Goal: Task Accomplishment & Management: Manage account settings

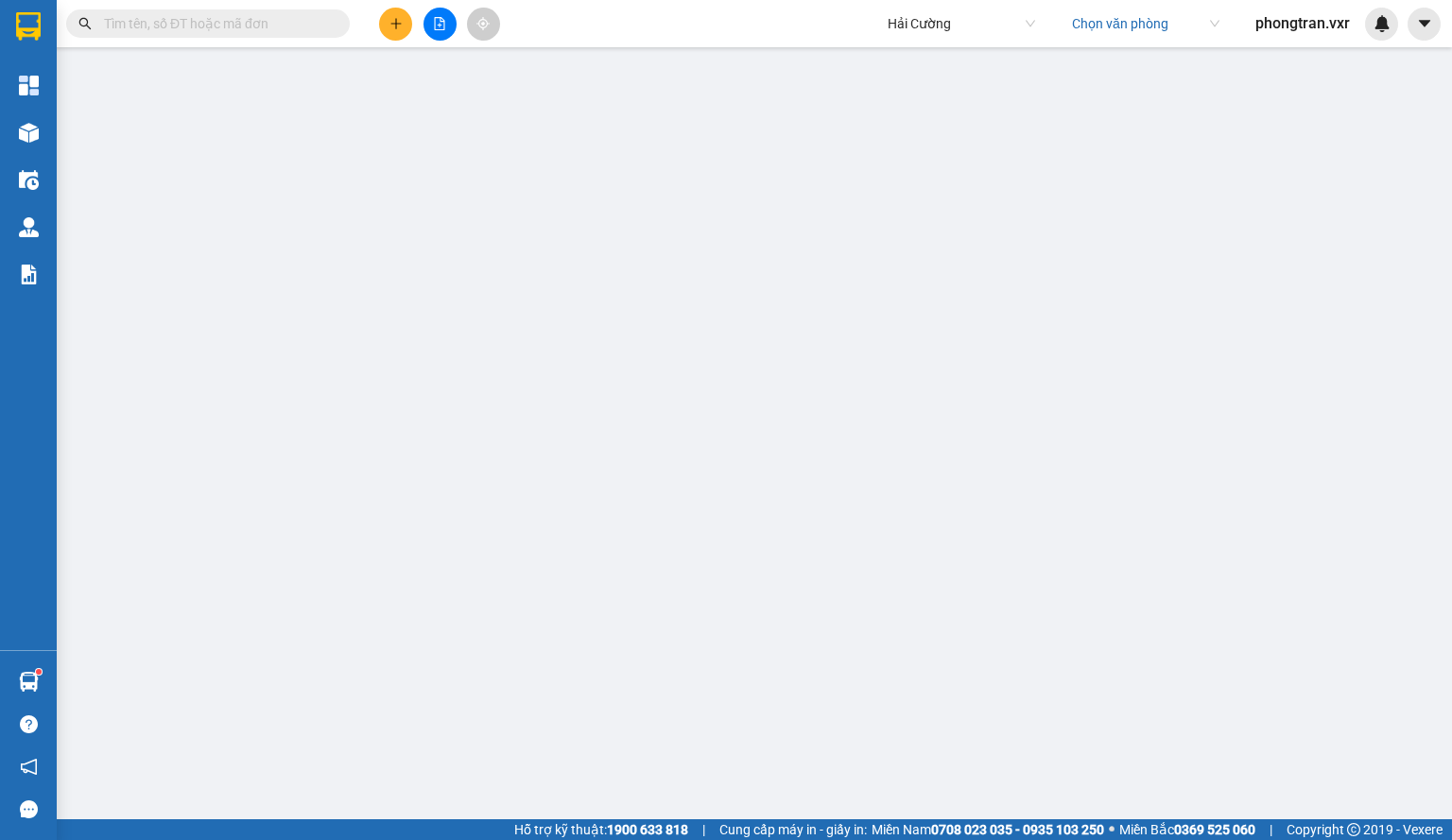
click at [1408, 10] on span at bounding box center [1424, 24] width 33 height 33
click at [1416, 12] on button at bounding box center [1424, 24] width 33 height 33
click at [1416, 25] on icon "caret-down" at bounding box center [1425, 24] width 17 height 17
click at [1372, 67] on div "Cấu hình nhà xe" at bounding box center [1374, 71] width 95 height 21
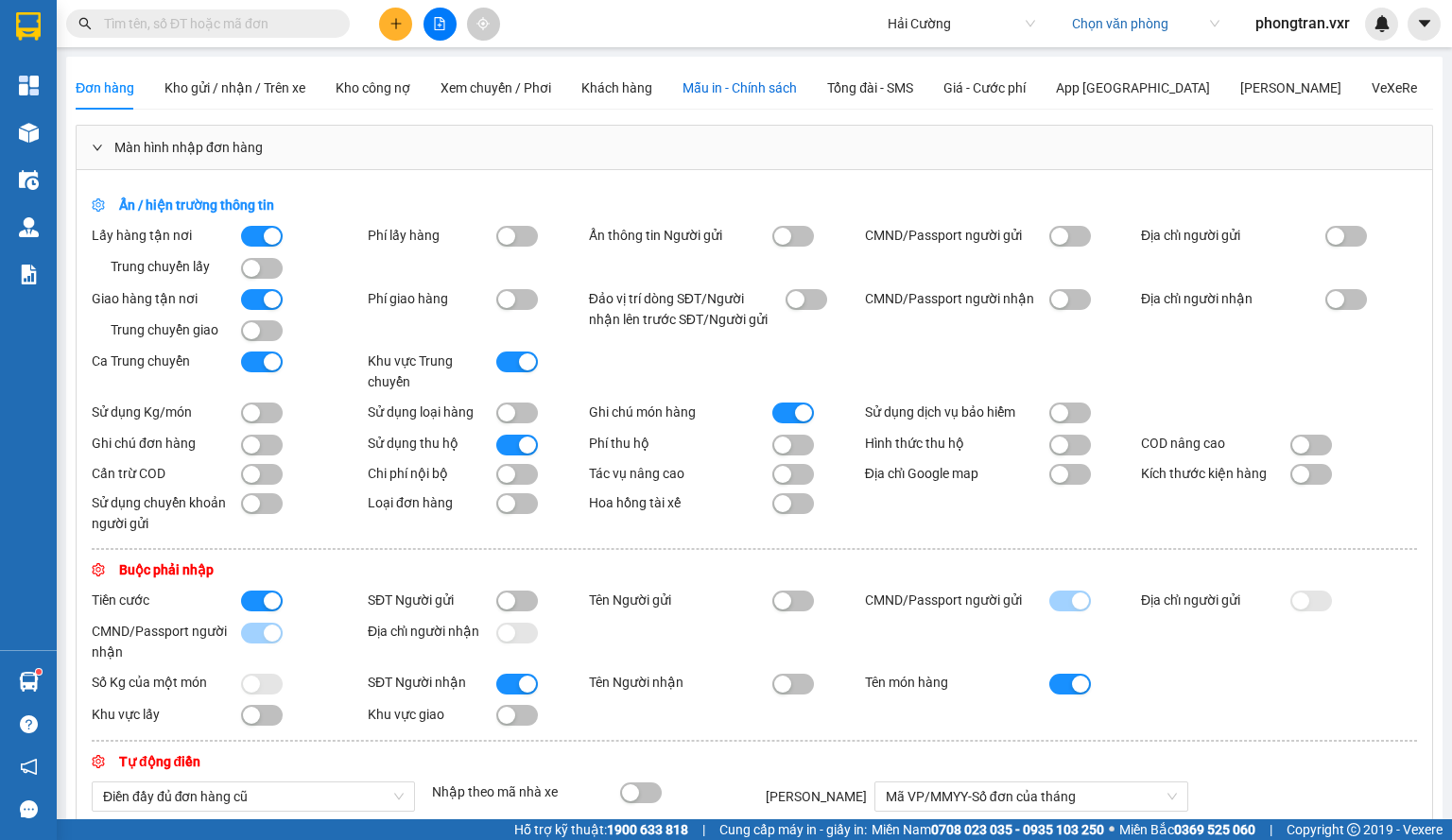
click at [713, 89] on span "Mẫu in - Chính sách" at bounding box center [739, 88] width 114 height 15
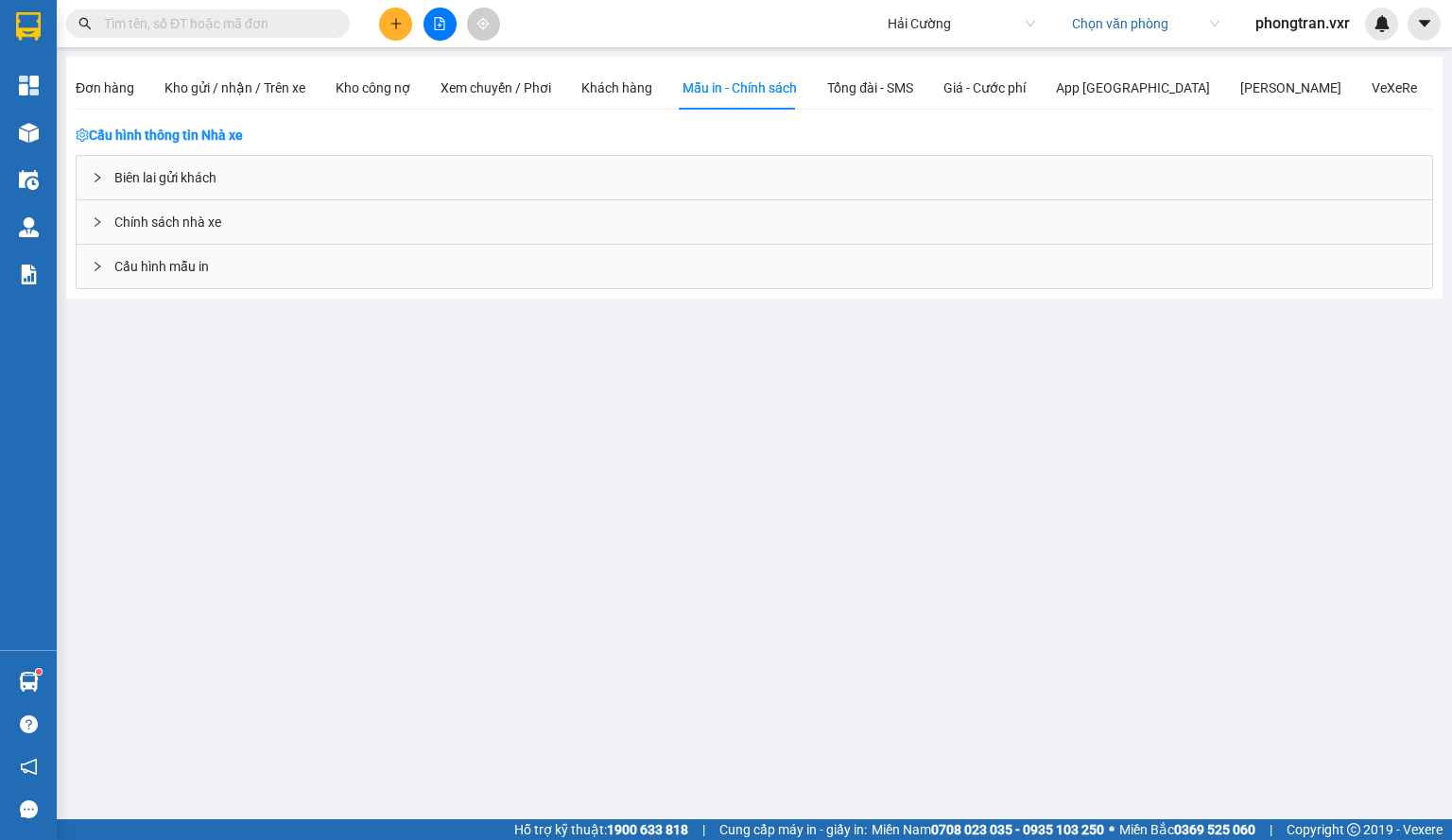
click at [218, 266] on div "Cấu hình mẫu in" at bounding box center [754, 266] width 1356 height 43
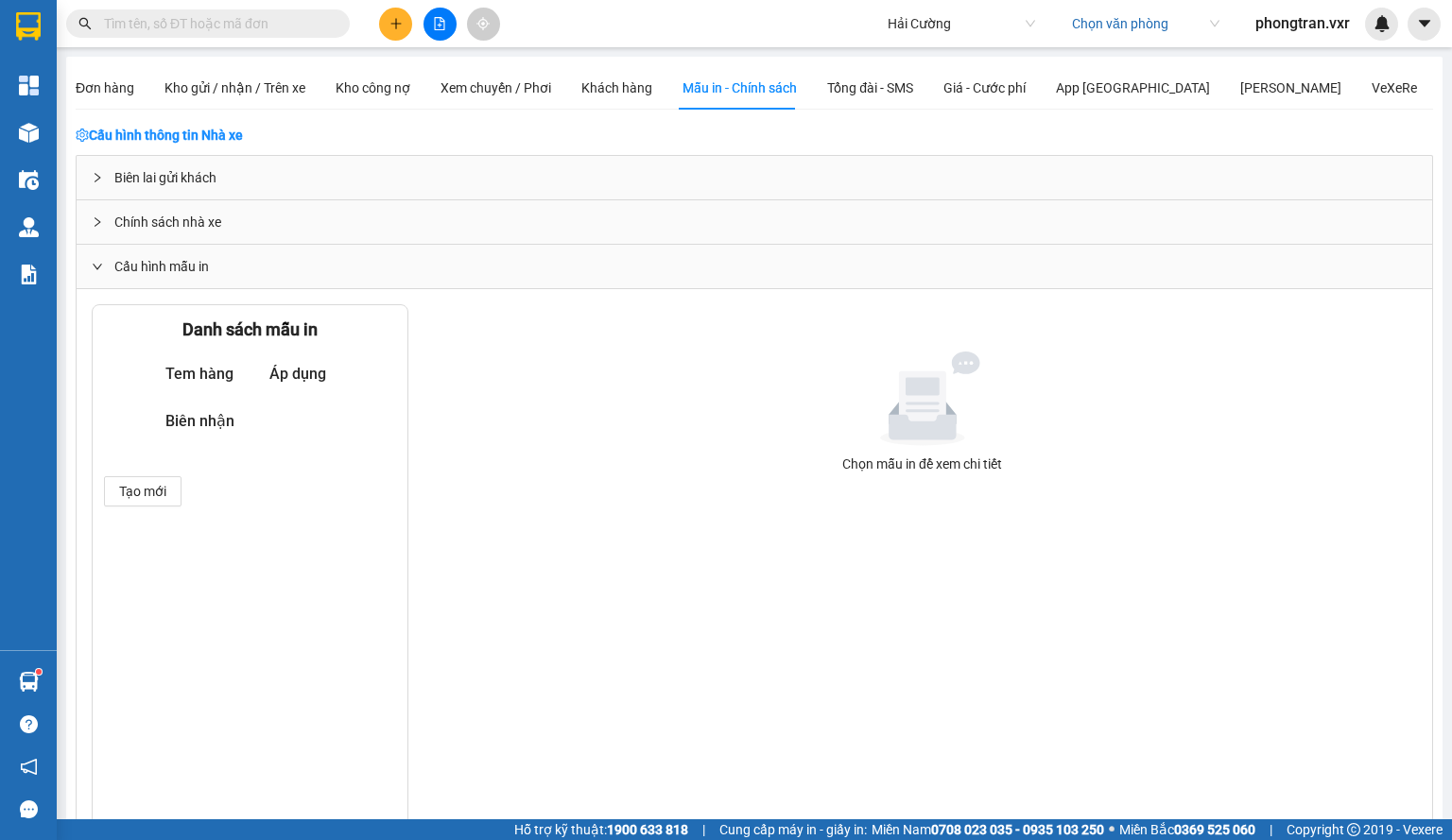
click at [216, 173] on div "Biên lai gửi khách" at bounding box center [754, 178] width 1356 height 43
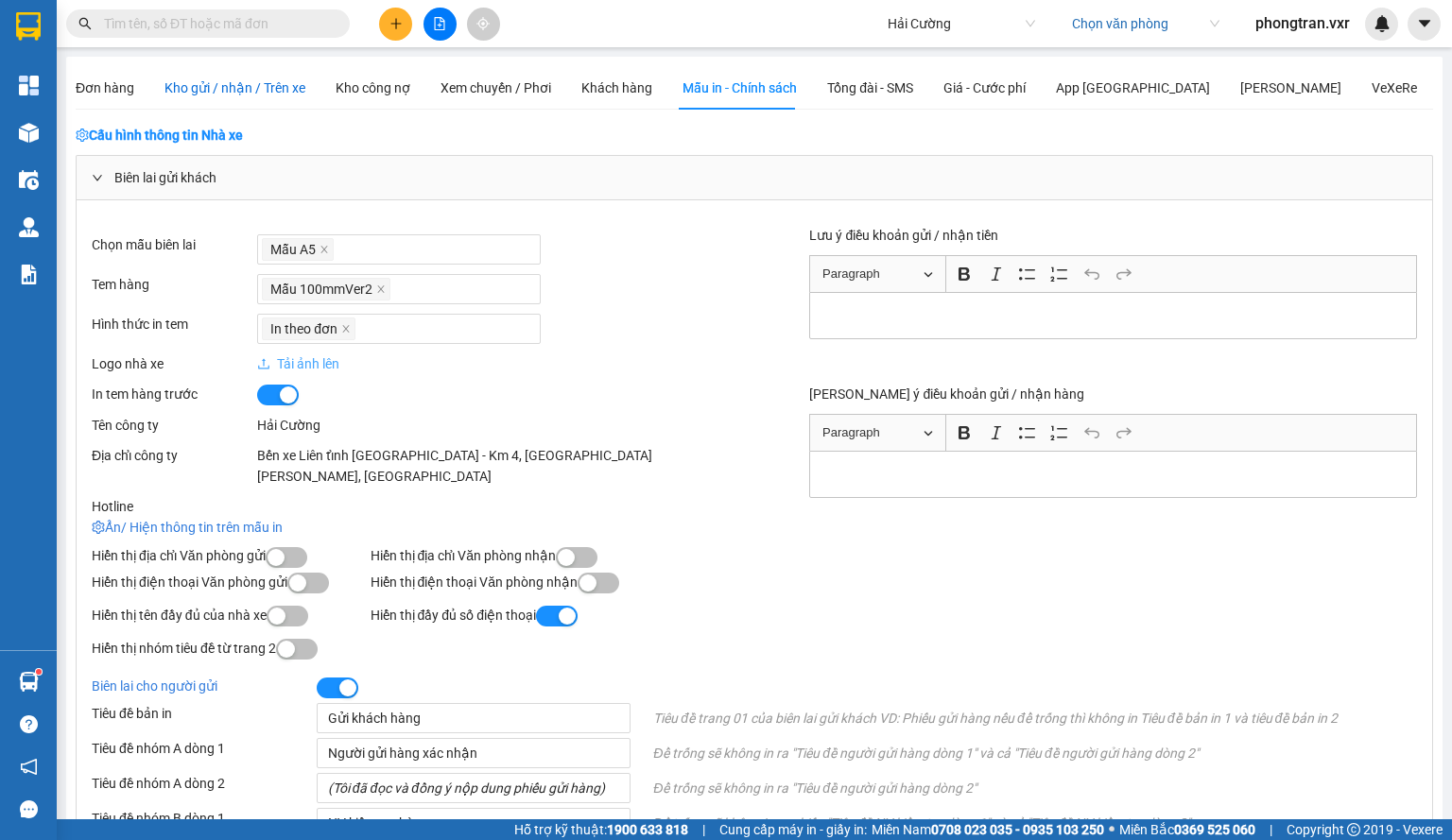
click at [282, 97] on div "Kho gửi / nhận / Trên xe" at bounding box center [234, 88] width 141 height 21
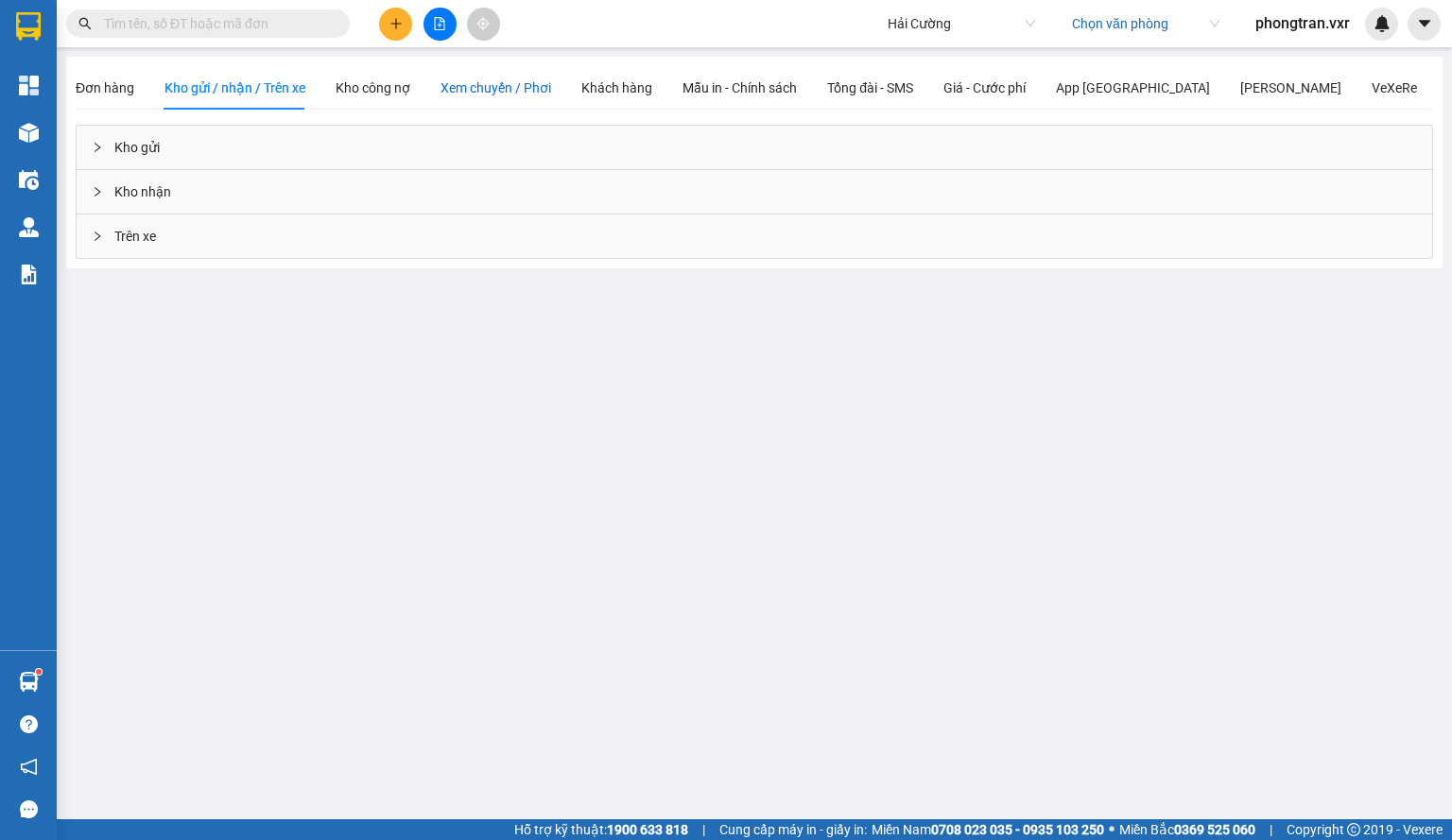
click at [496, 85] on span "Xem chuyến / Phơi" at bounding box center [495, 88] width 111 height 15
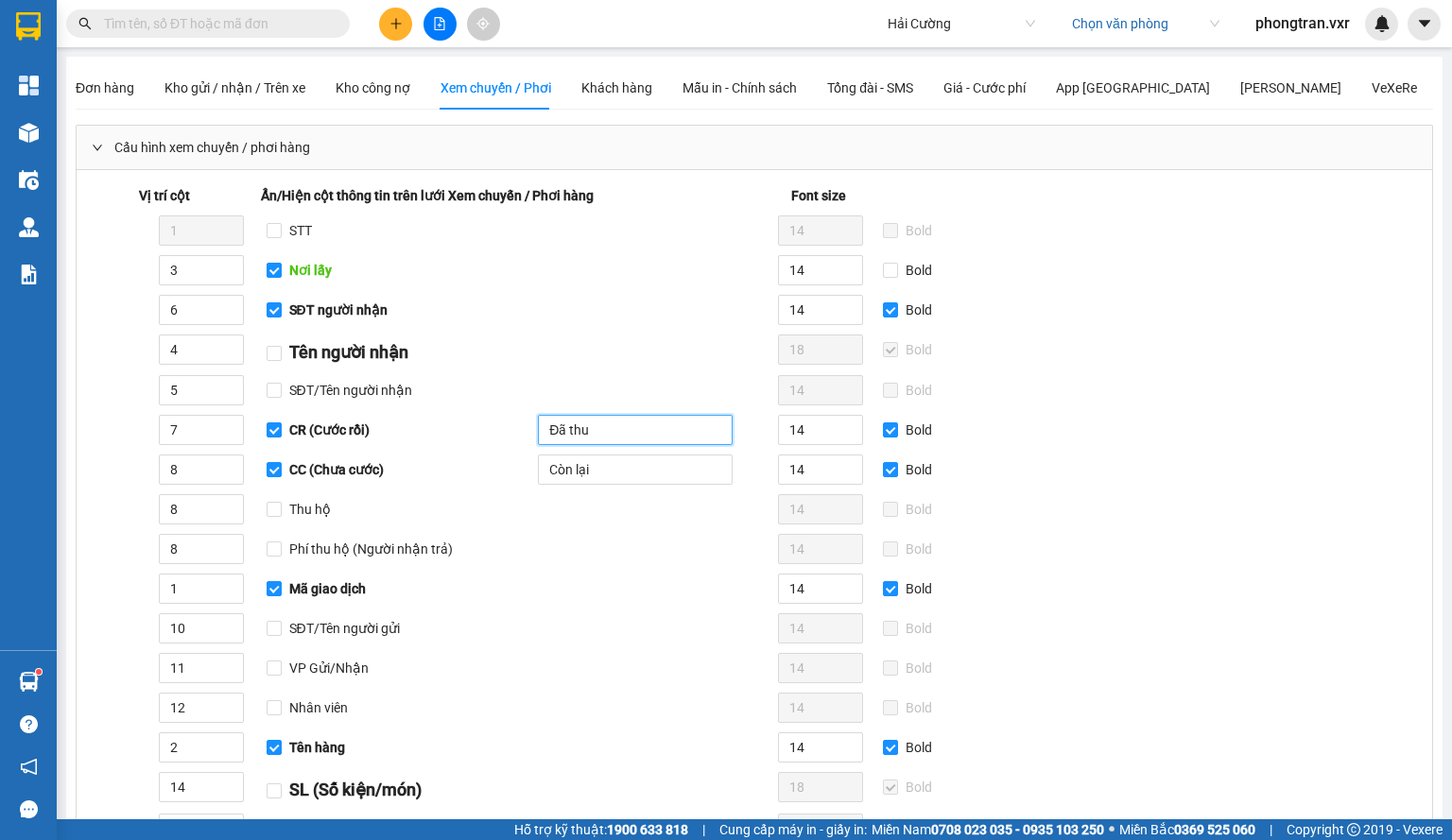
drag, startPoint x: 602, startPoint y: 422, endPoint x: 459, endPoint y: 432, distance: 143.3
click at [460, 432] on div "7 CR (Cước rồi) Đã thu" at bounding box center [418, 430] width 675 height 30
drag, startPoint x: 621, startPoint y: 468, endPoint x: 452, endPoint y: 468, distance: 169.0
click at [452, 468] on div "8 CC (Chưa cước) Còn lại" at bounding box center [418, 470] width 675 height 30
drag, startPoint x: 589, startPoint y: 441, endPoint x: 503, endPoint y: 441, distance: 86.0
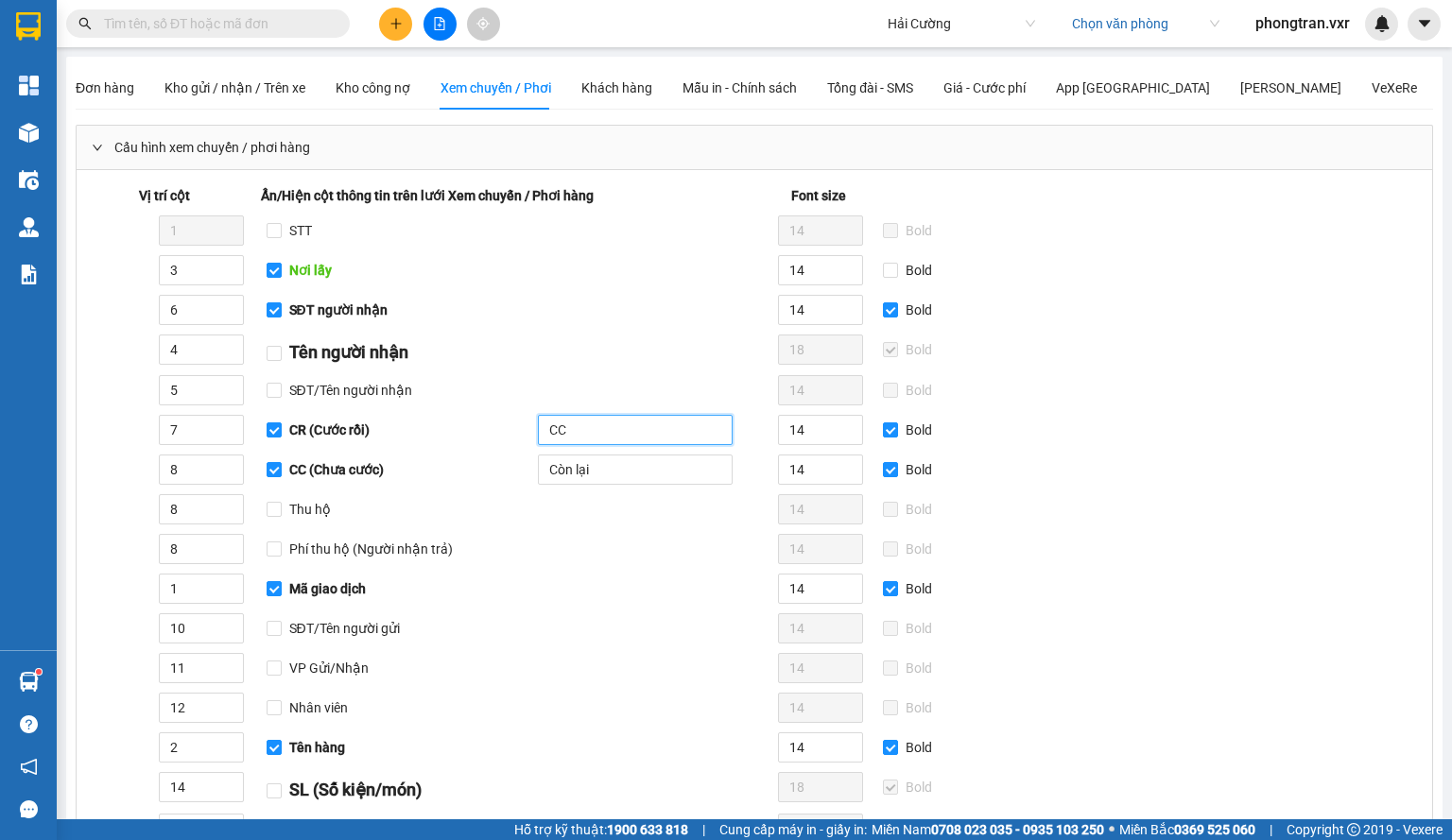
click at [503, 441] on div "7 CR (Cước rồi) CC" at bounding box center [418, 430] width 675 height 30
type input "CR"
drag, startPoint x: 599, startPoint y: 458, endPoint x: 450, endPoint y: 453, distance: 149.1
click at [452, 454] on div "8 CC (Chưa cước) Còn lại" at bounding box center [418, 470] width 675 height 30
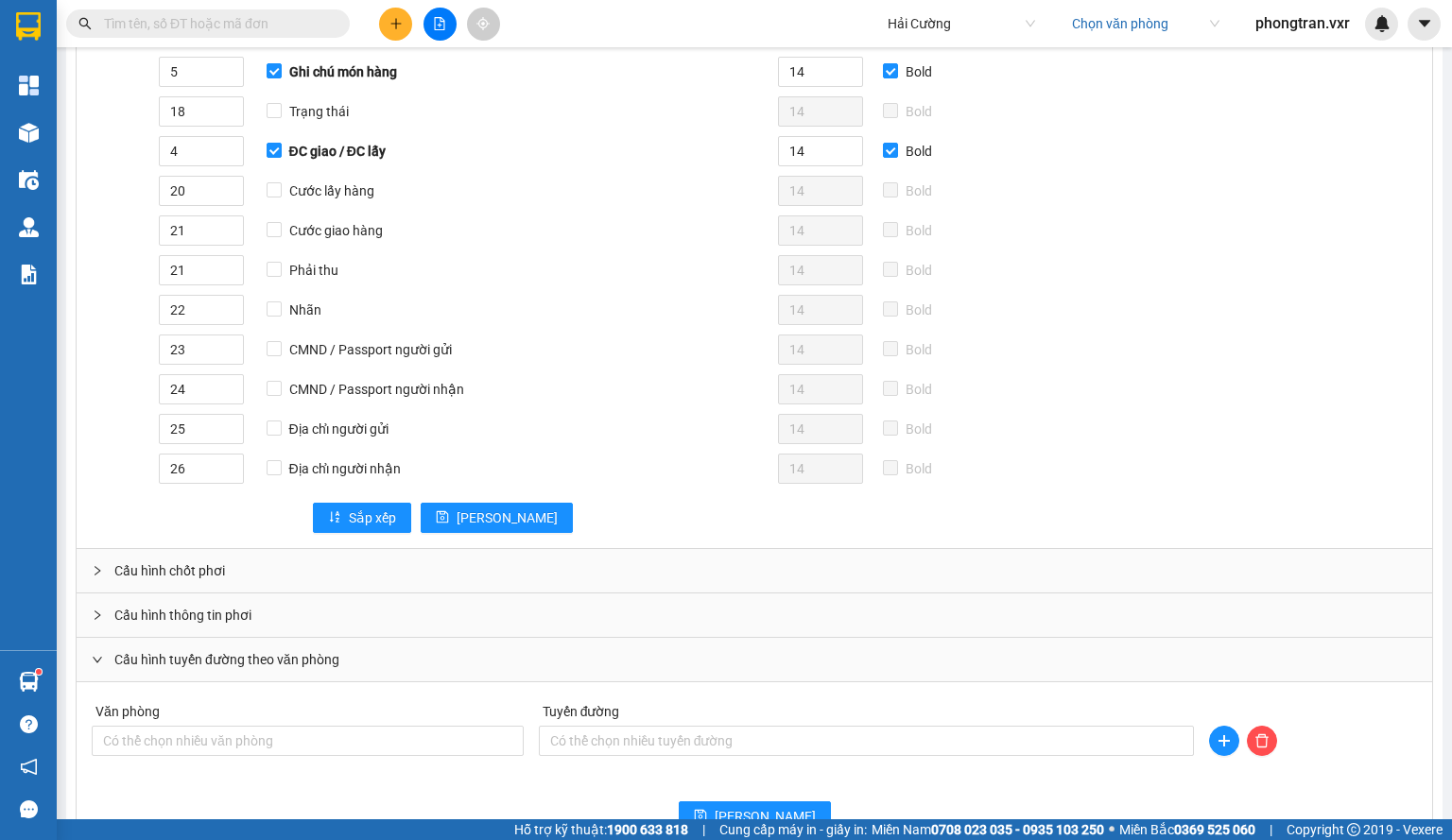
scroll to position [1134, 0]
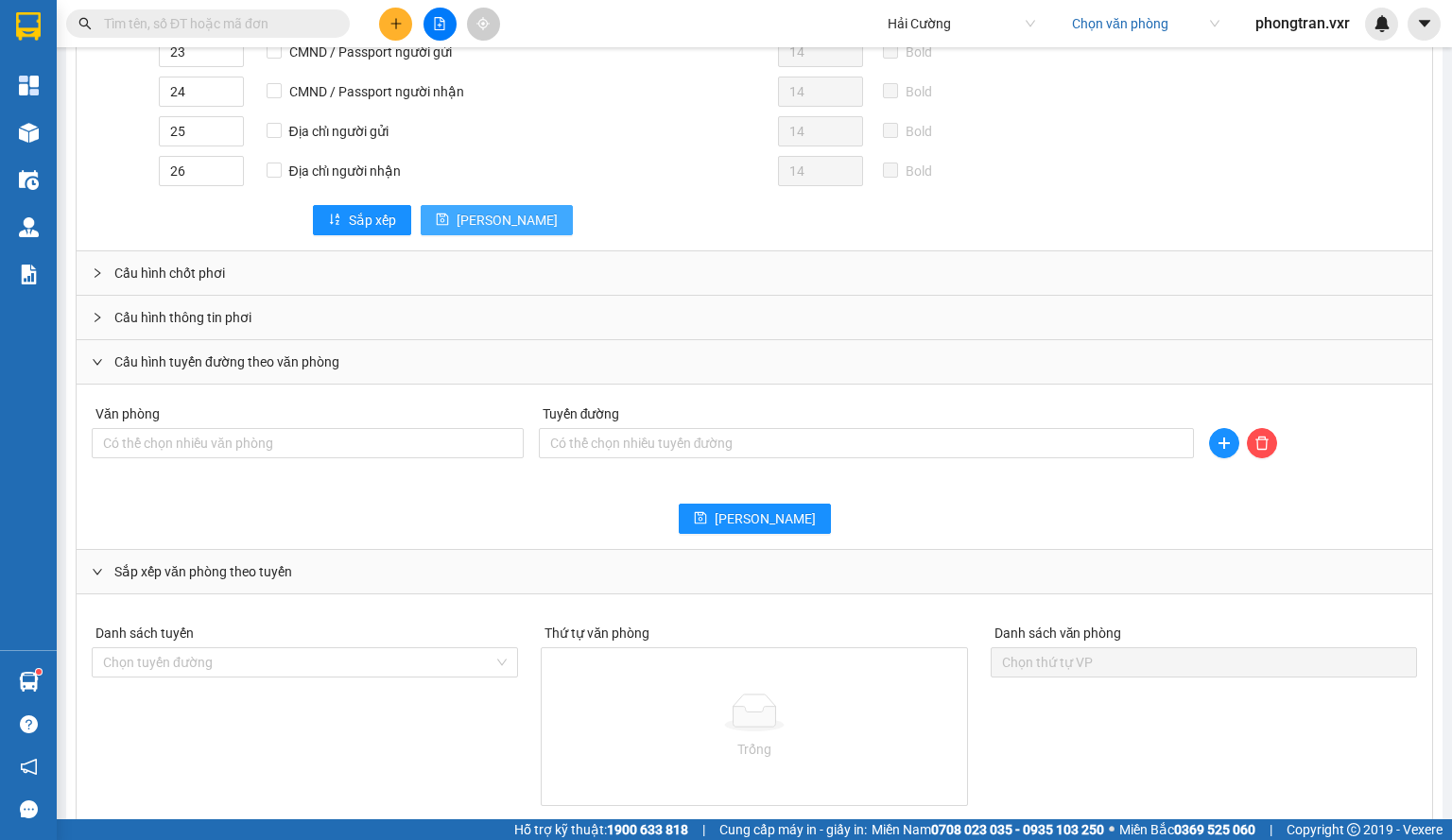
type input "CC"
click at [467, 210] on span "[PERSON_NAME]" at bounding box center [507, 220] width 101 height 21
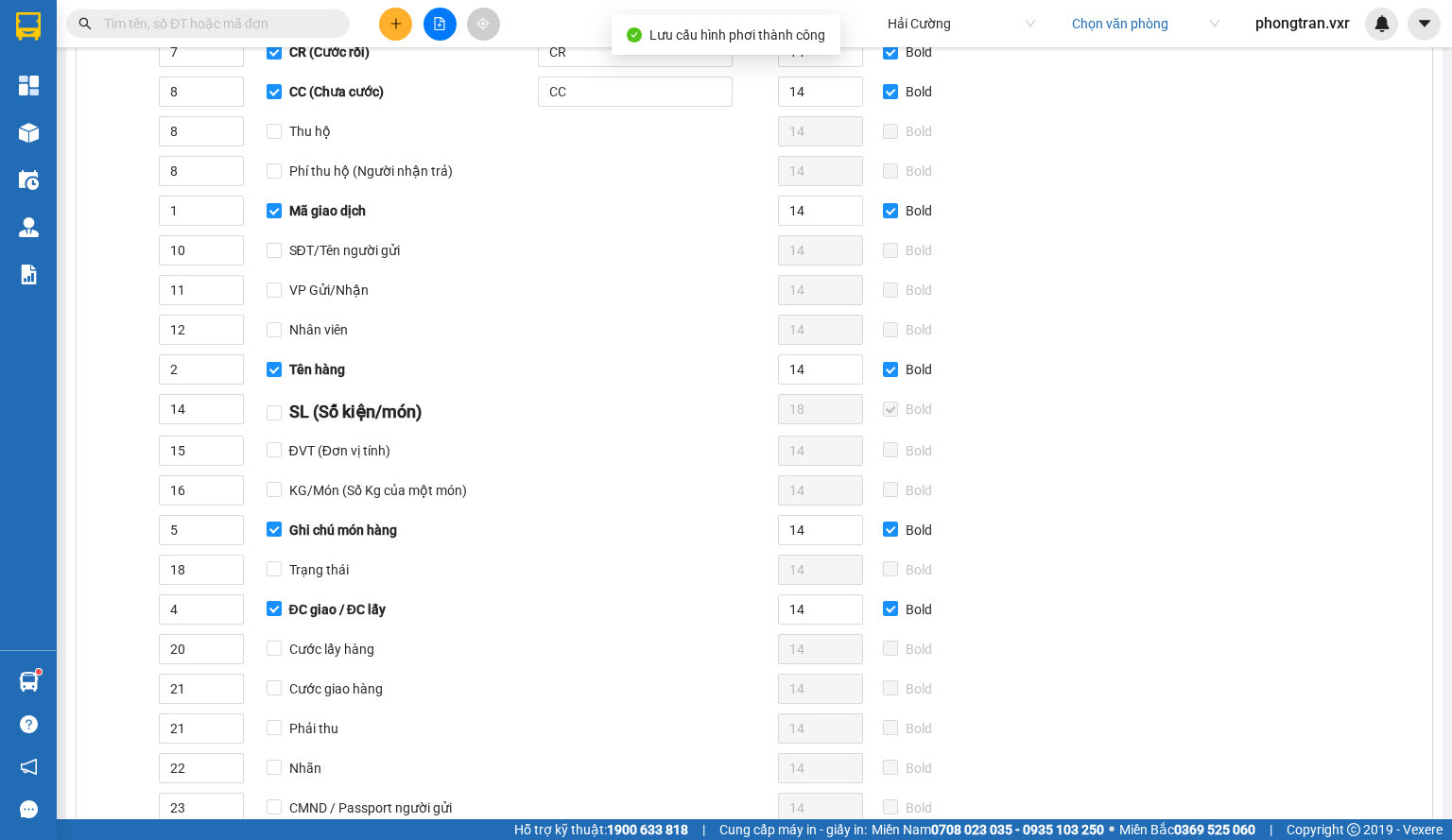
scroll to position [189, 0]
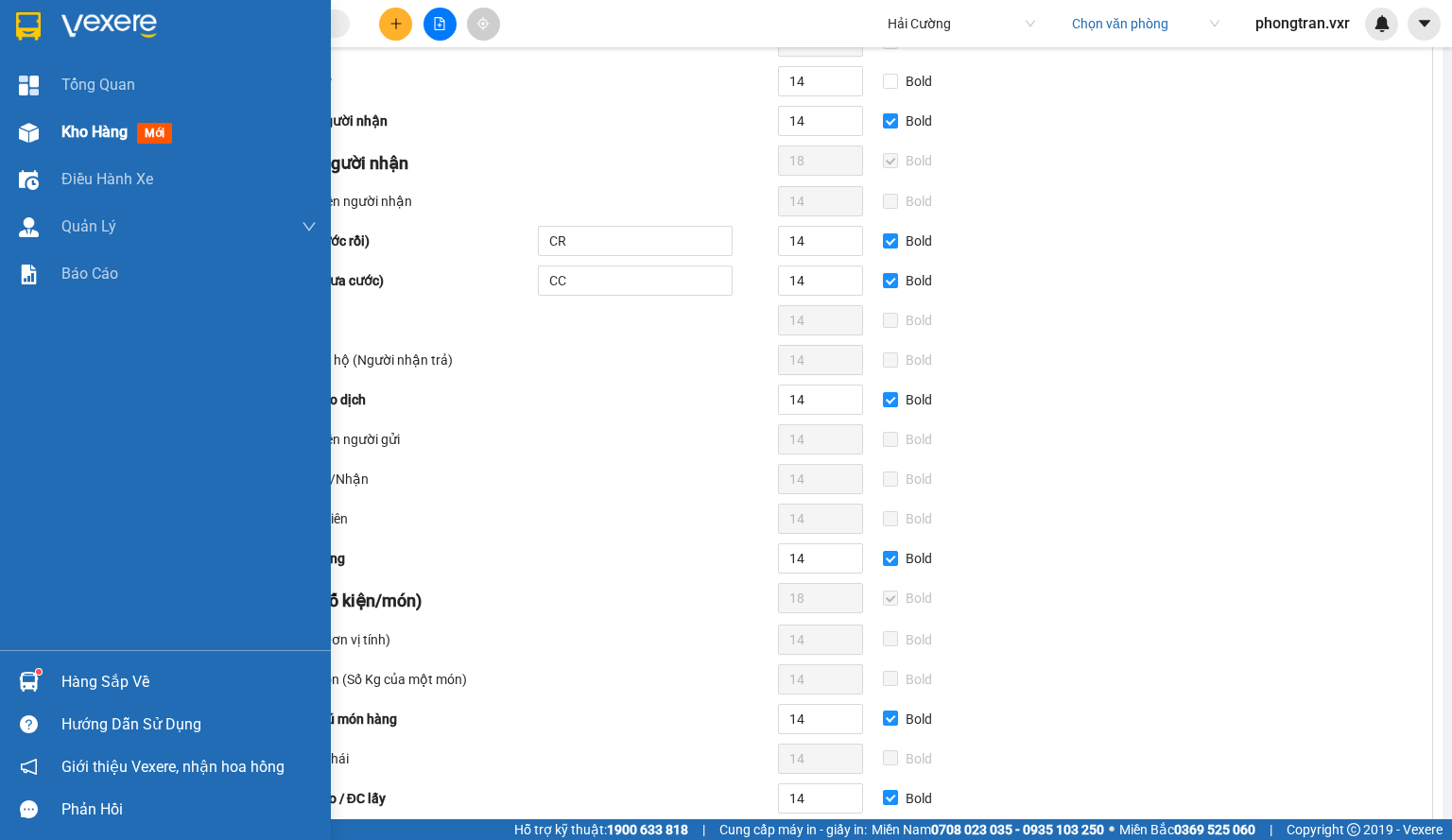
click at [78, 140] on span "Kho hàng" at bounding box center [95, 131] width 66 height 18
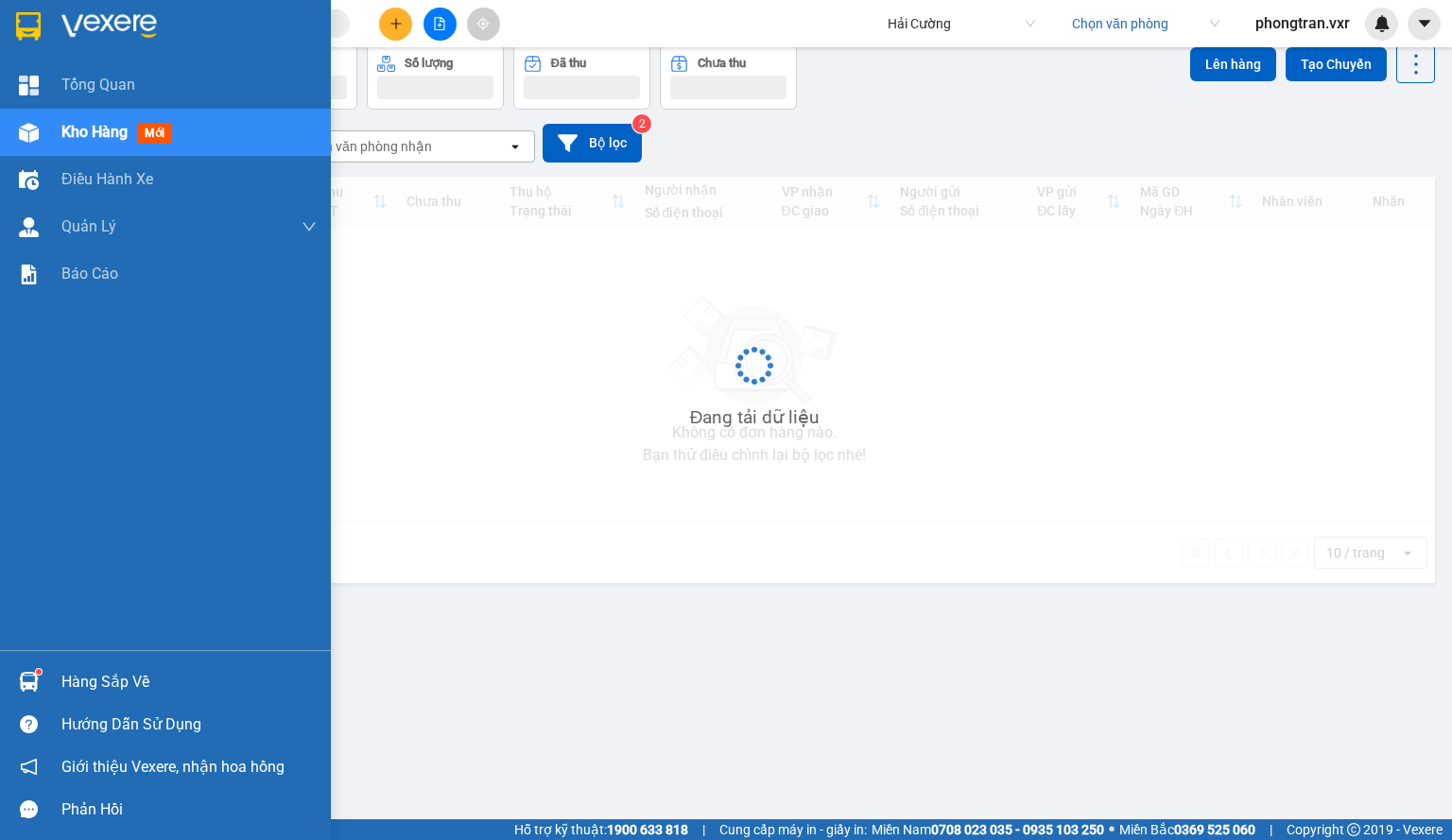
scroll to position [87, 0]
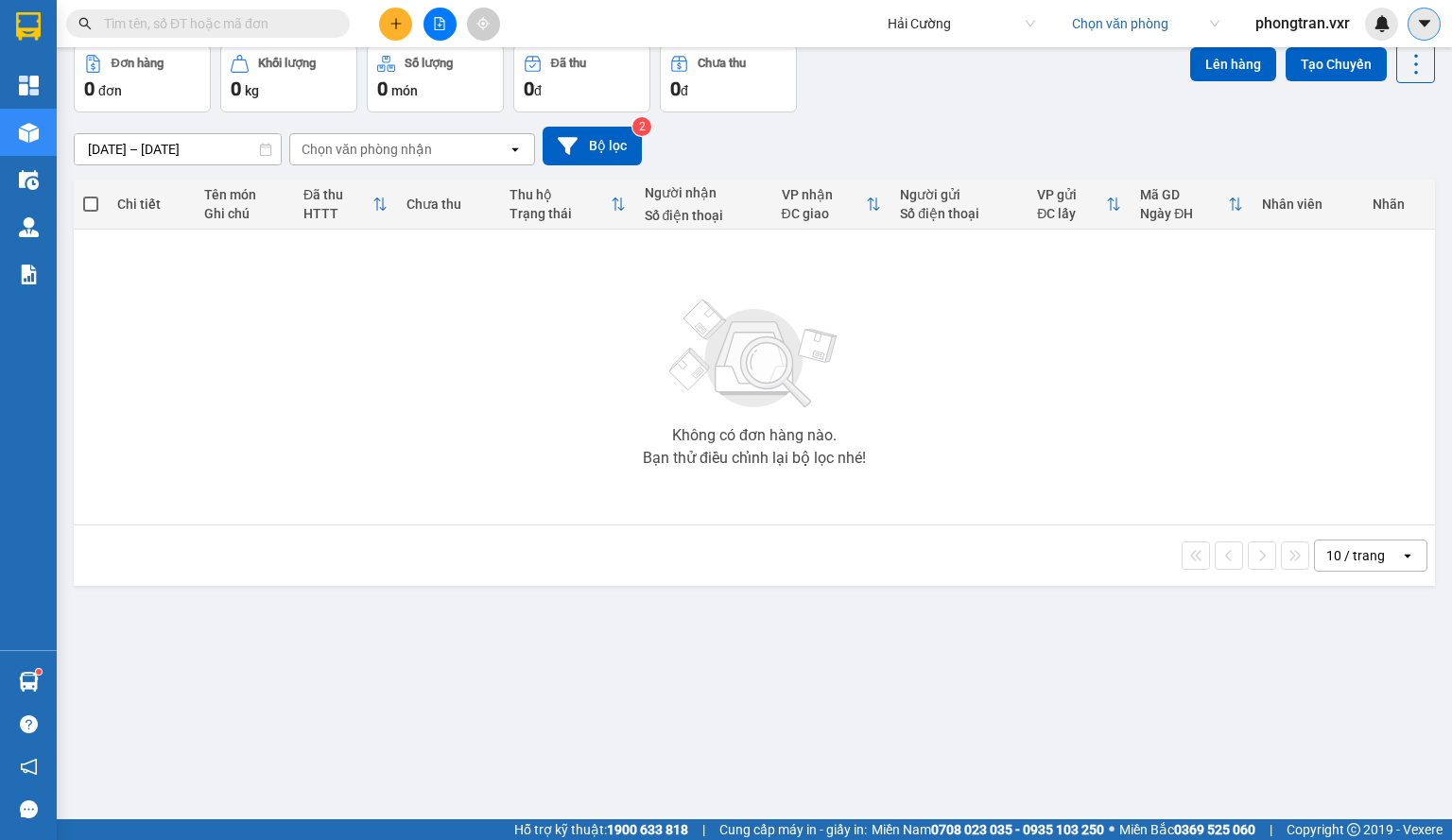
click at [1426, 26] on icon "caret-down" at bounding box center [1425, 24] width 17 height 17
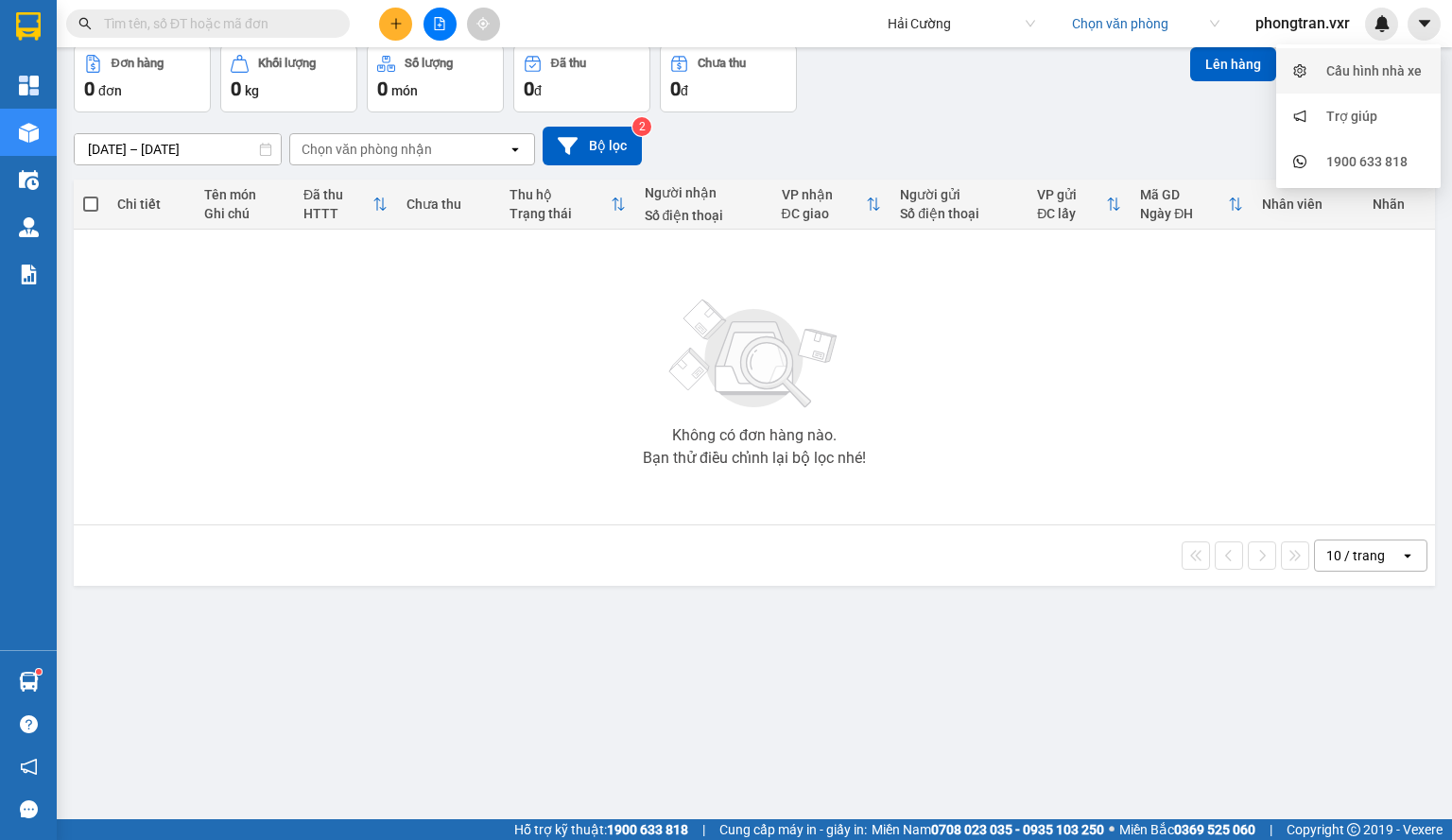
click at [1343, 63] on div "Cấu hình nhà xe" at bounding box center [1374, 71] width 95 height 21
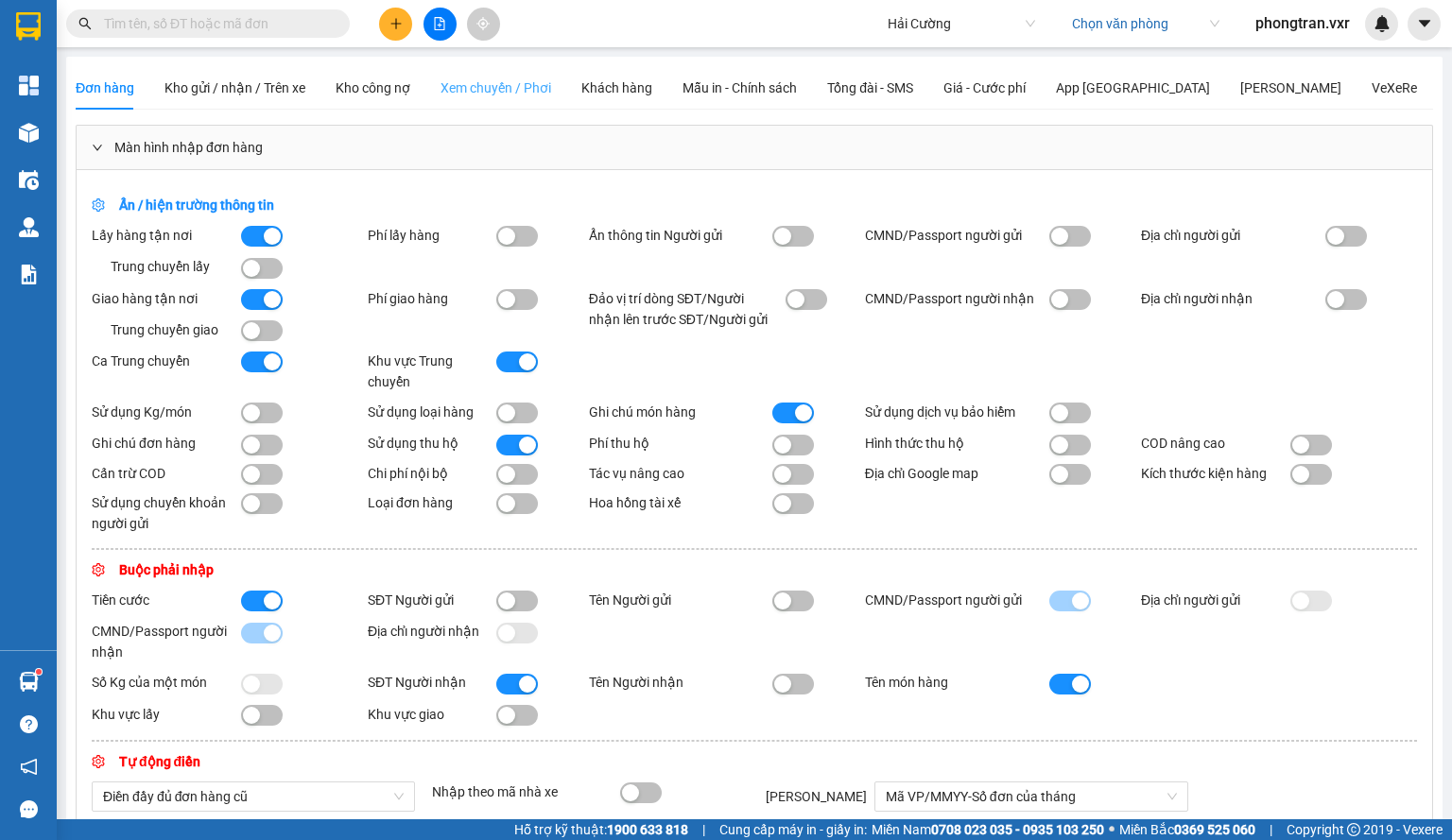
click at [520, 71] on div "Xem chuyến / Phơi" at bounding box center [495, 88] width 111 height 43
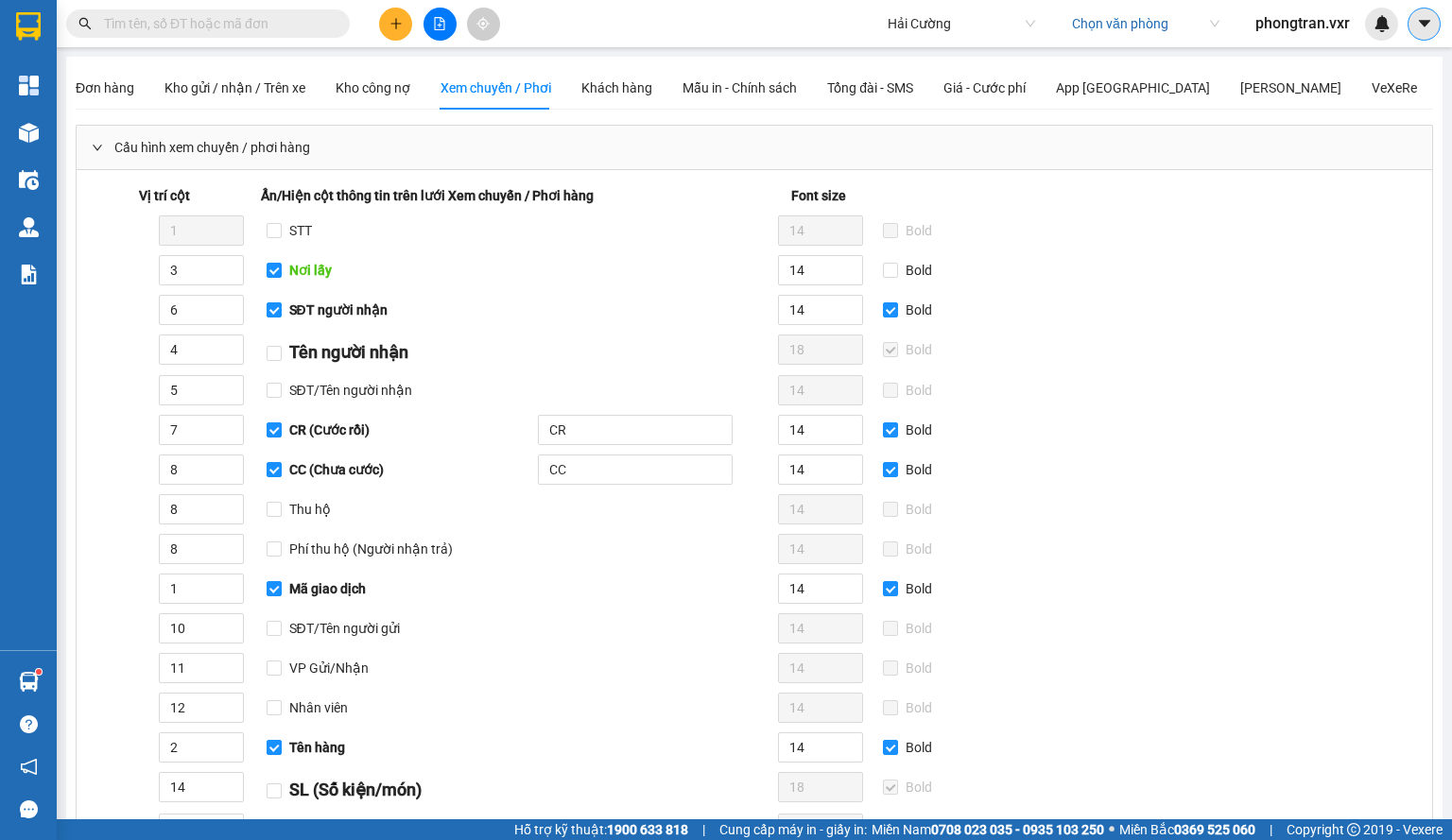
click at [1421, 8] on button at bounding box center [1424, 24] width 33 height 33
click at [1382, 72] on div "Cấu hình nhà xe" at bounding box center [1374, 71] width 95 height 21
click at [1409, 26] on button at bounding box center [1424, 24] width 33 height 33
click at [119, 94] on span "Đơn hàng" at bounding box center [105, 88] width 59 height 15
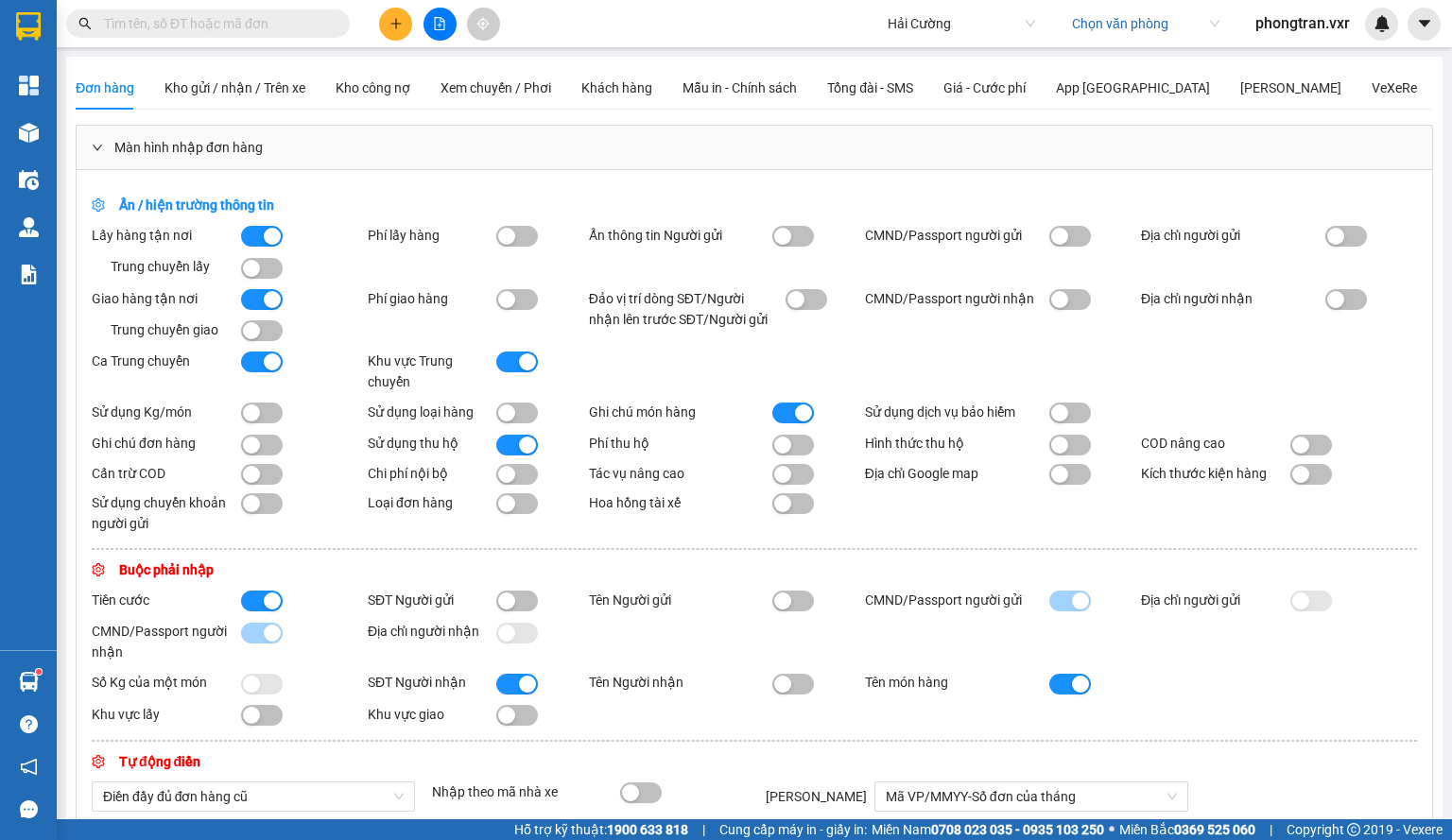
click at [258, 271] on div "button" at bounding box center [251, 268] width 17 height 17
click at [261, 330] on button "button" at bounding box center [262, 331] width 42 height 21
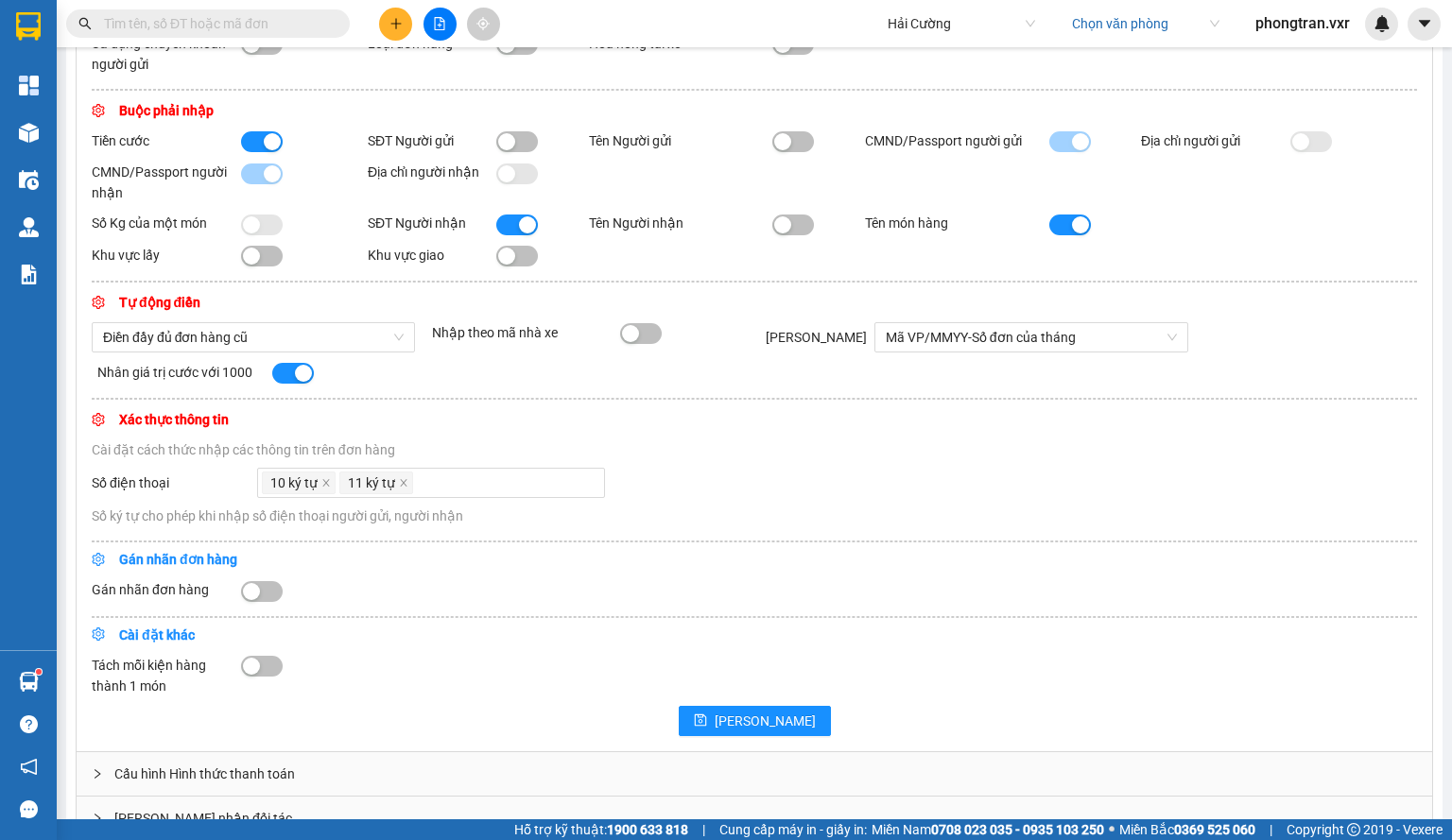
scroll to position [504, 0]
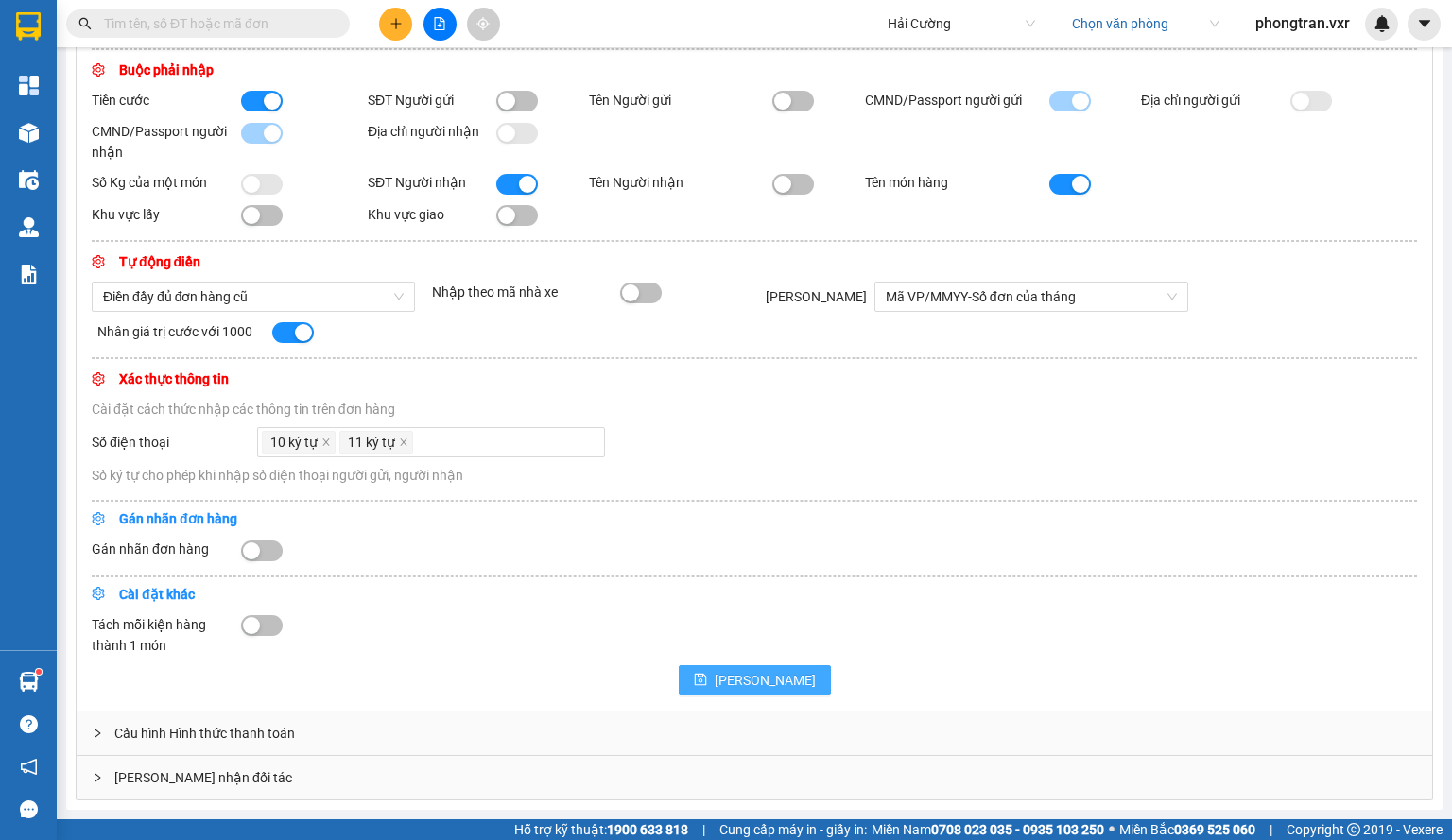
click at [747, 691] on button "[PERSON_NAME]" at bounding box center [754, 680] width 152 height 30
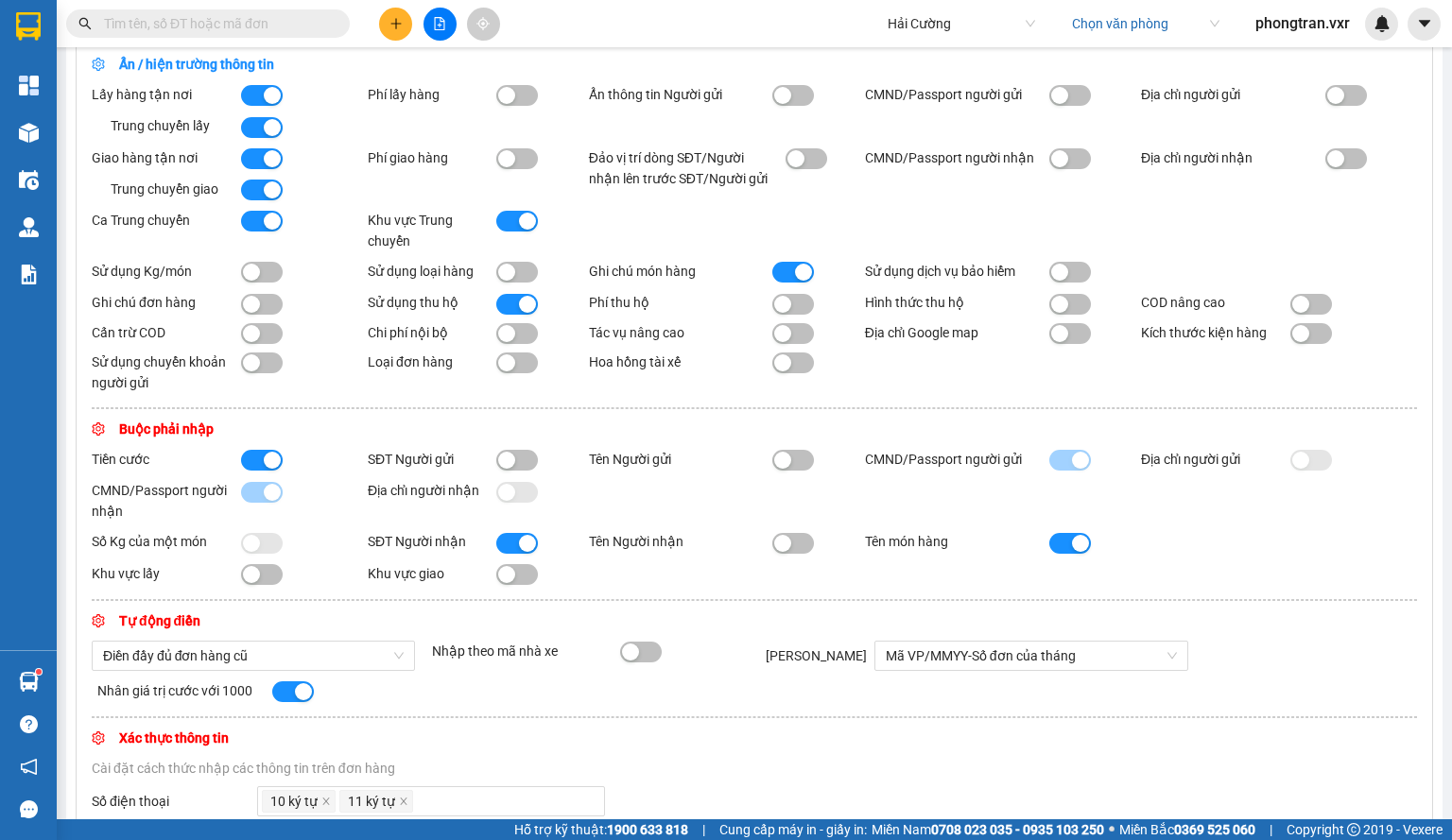
scroll to position [31, 0]
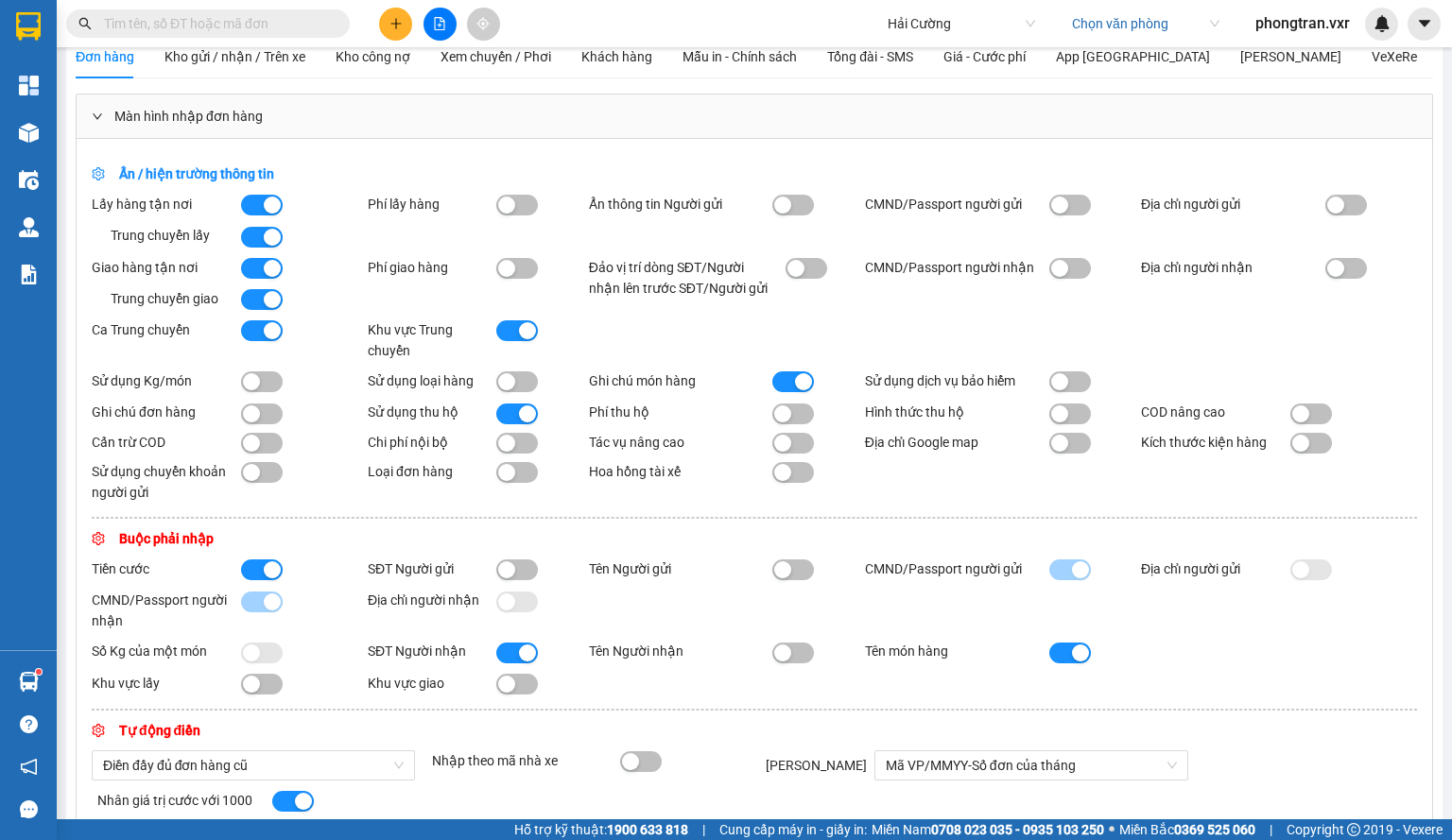
click at [267, 239] on div "button" at bounding box center [272, 237] width 17 height 17
click at [262, 299] on button "button" at bounding box center [262, 300] width 42 height 21
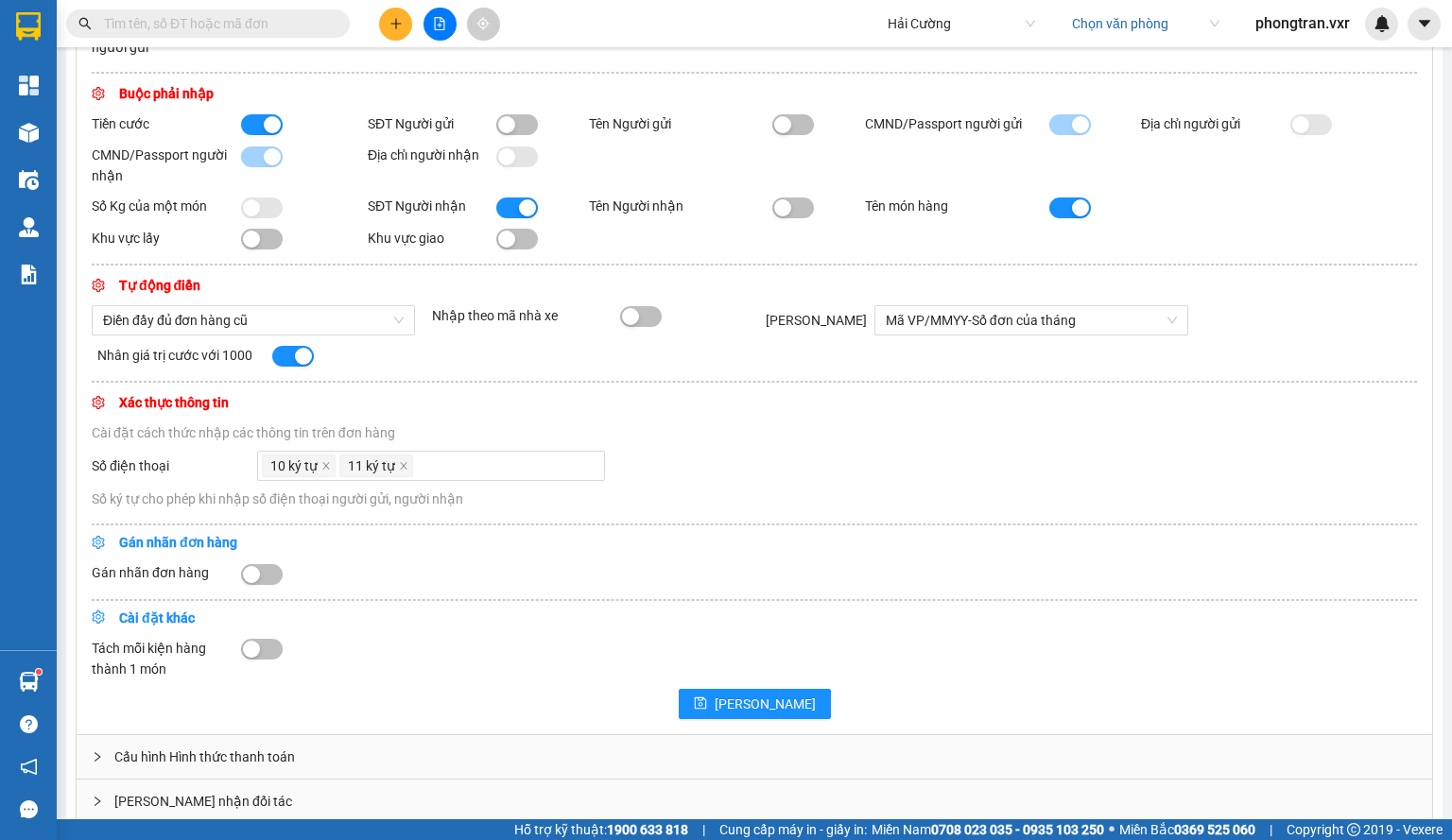
scroll to position [504, 0]
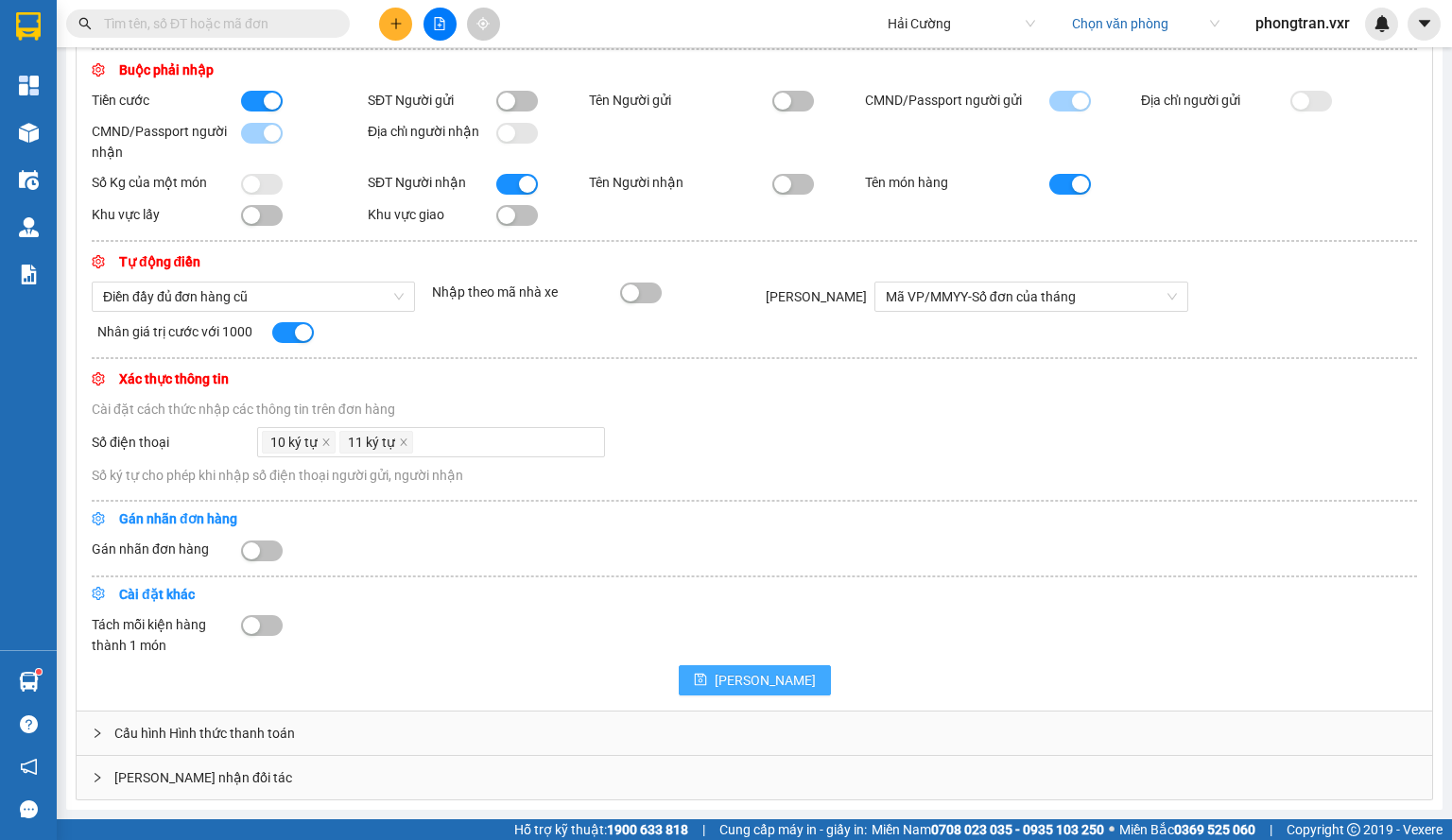
drag, startPoint x: 713, startPoint y: 651, endPoint x: 741, endPoint y: 669, distance: 33.3
click at [741, 668] on button "[PERSON_NAME]" at bounding box center [754, 680] width 152 height 30
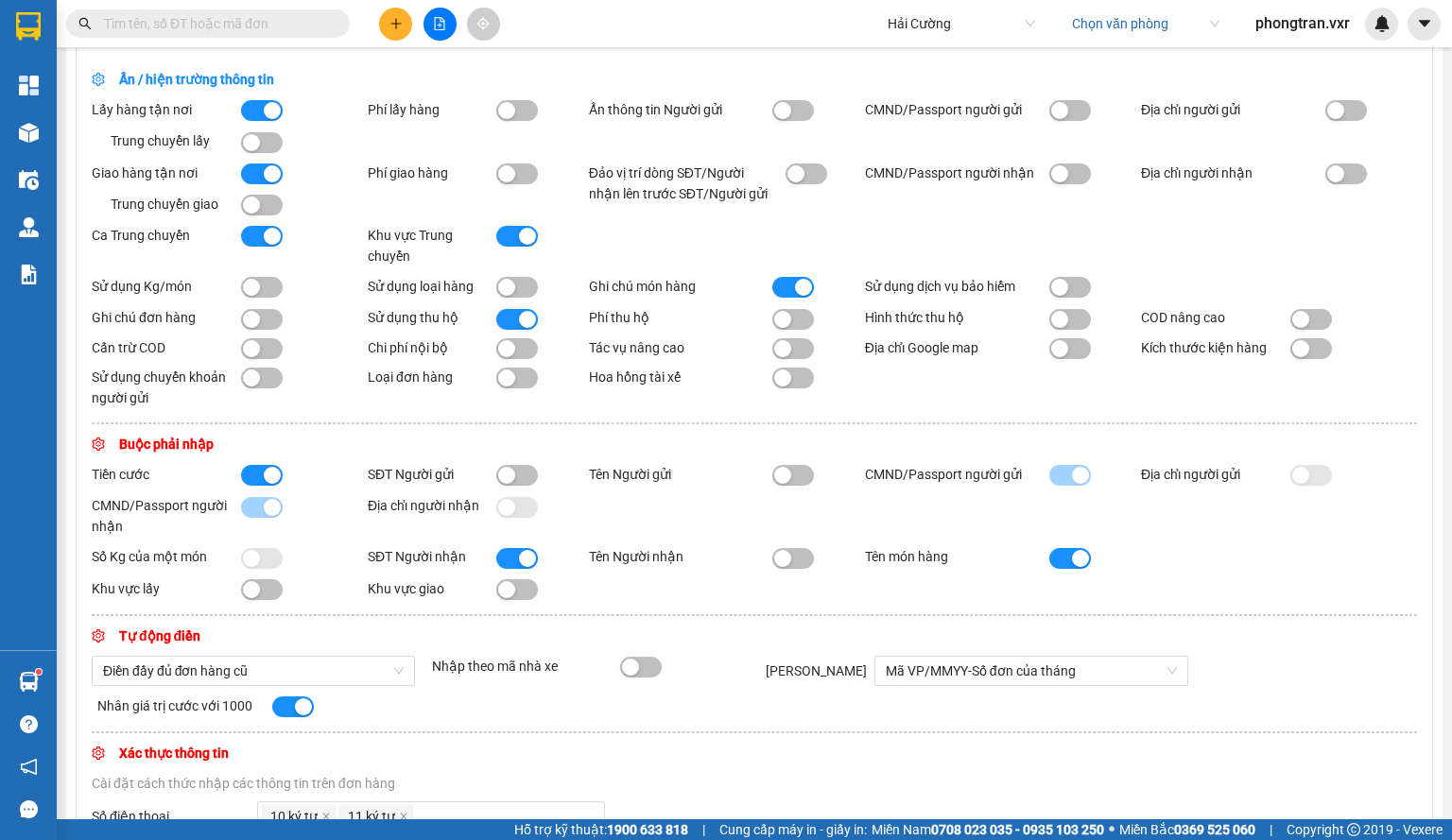
scroll to position [0, 0]
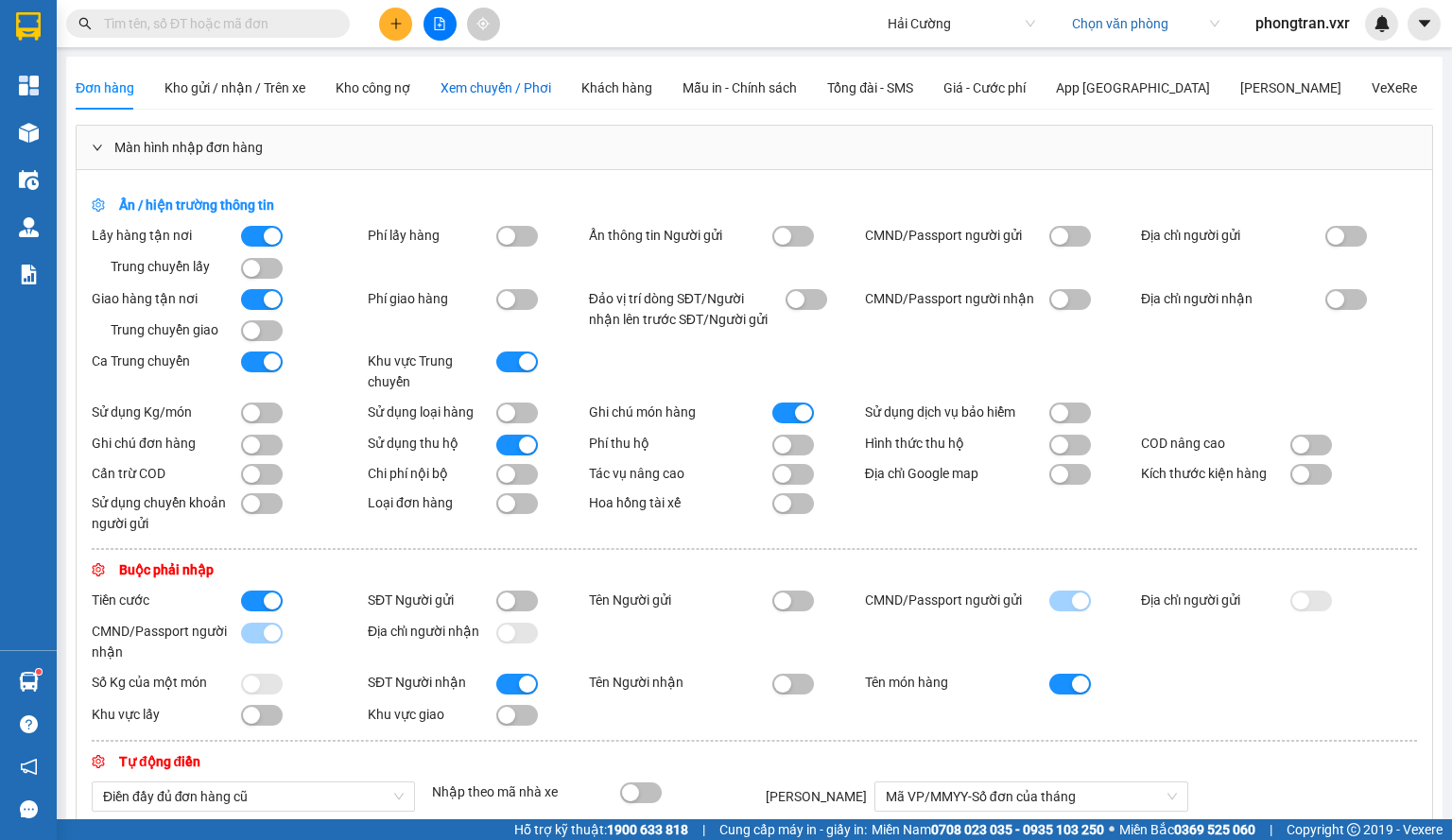
click at [510, 88] on span "Xem chuyến / Phơi" at bounding box center [495, 88] width 111 height 15
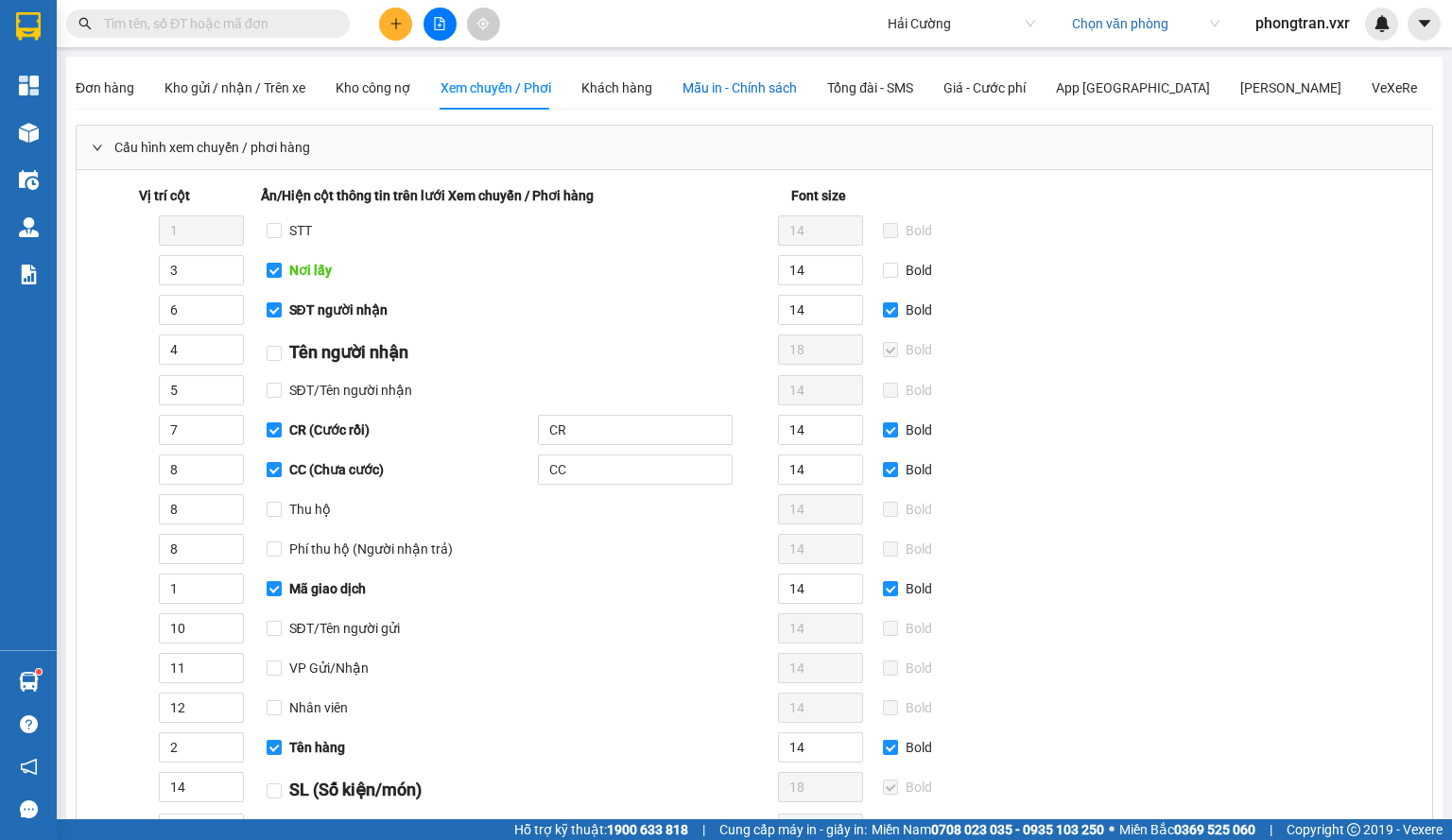
click at [700, 86] on span "Mẫu in - Chính sách" at bounding box center [739, 88] width 114 height 15
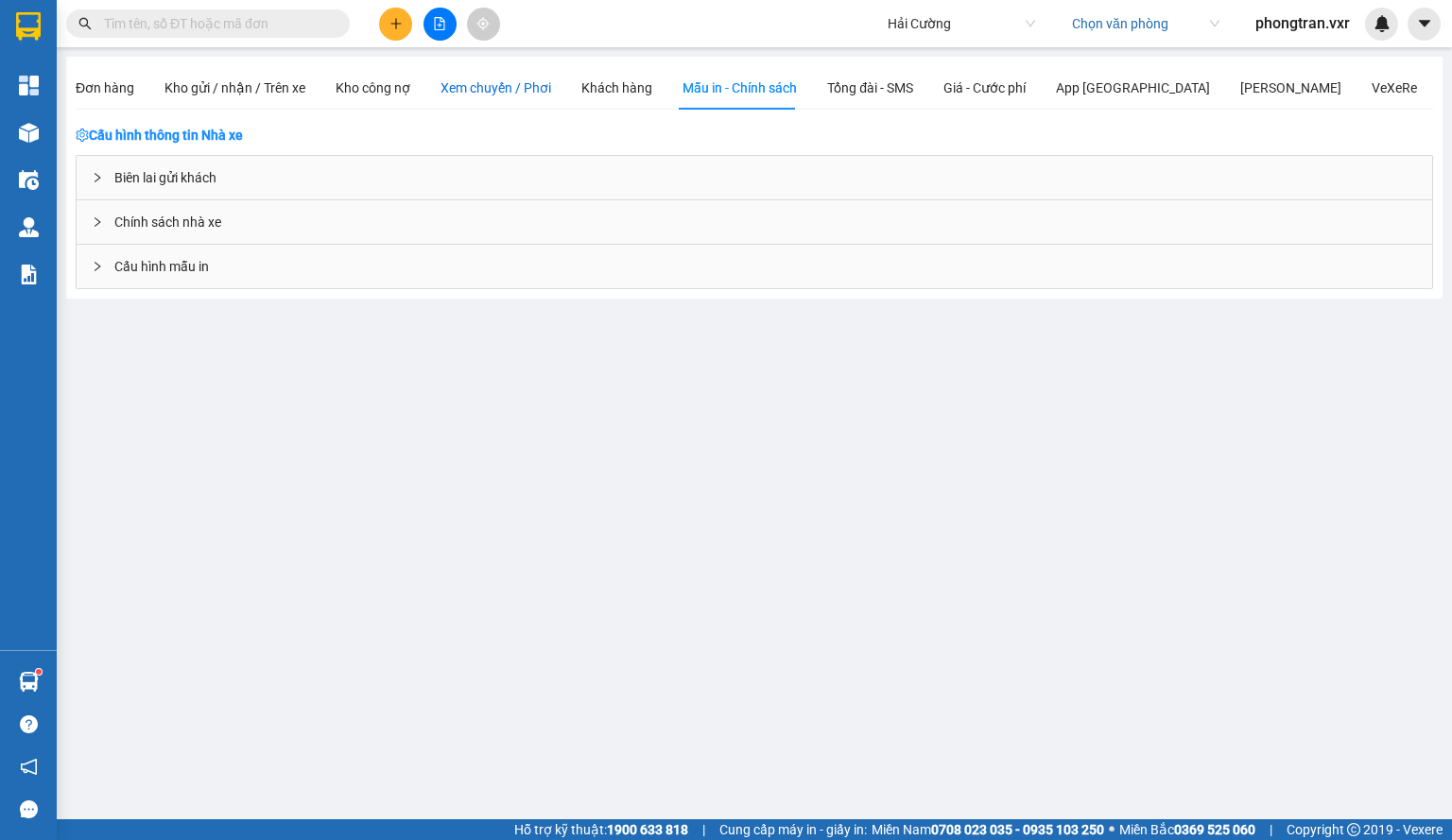
click at [509, 82] on span "Xem chuyến / Phơi" at bounding box center [495, 88] width 111 height 15
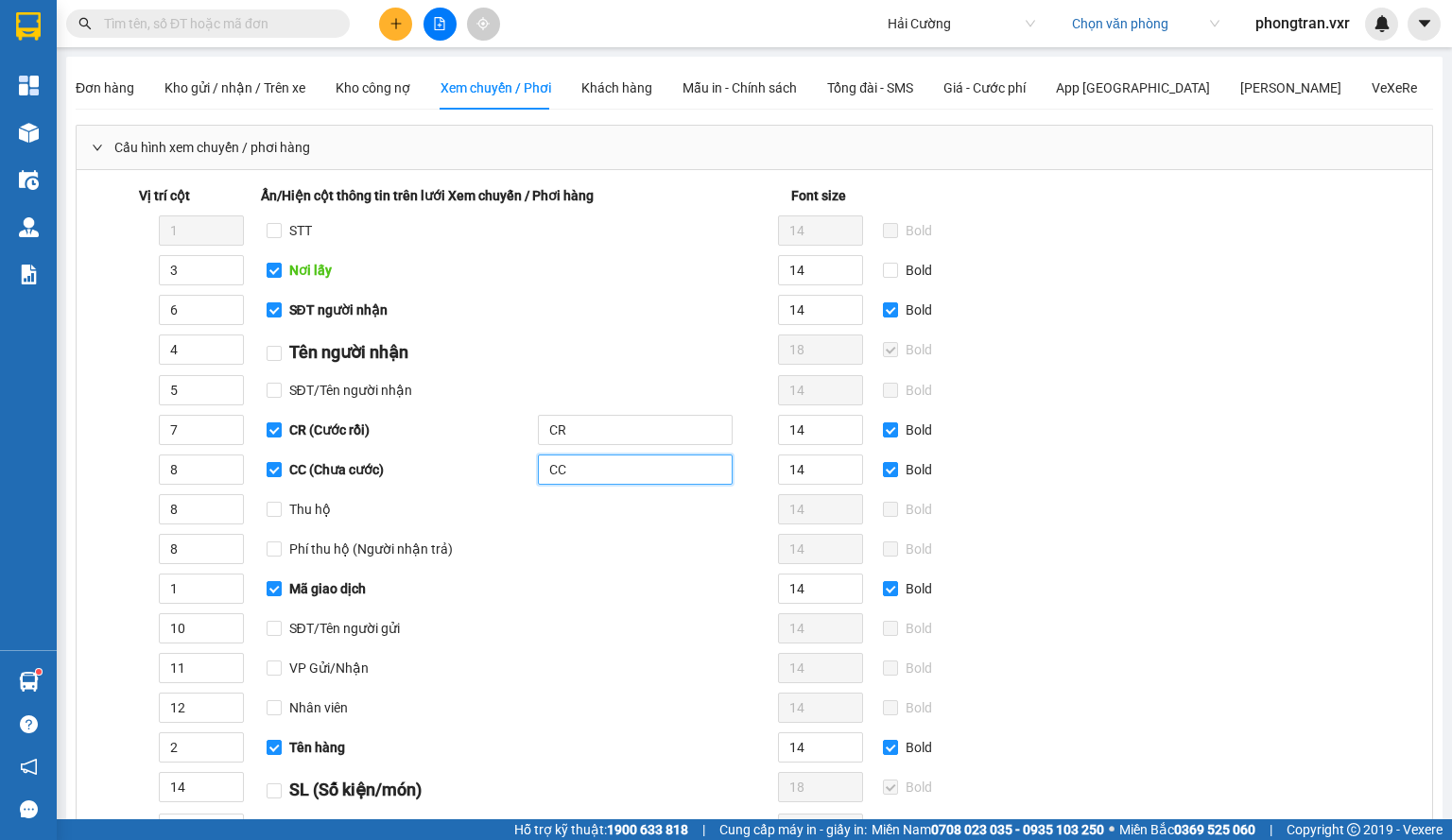
click at [591, 458] on input "CC" at bounding box center [635, 470] width 195 height 30
type input "CHƯA CƯỚC"
drag, startPoint x: 565, startPoint y: 426, endPoint x: 534, endPoint y: 436, distance: 32.6
click at [534, 436] on div "CR" at bounding box center [635, 430] width 217 height 30
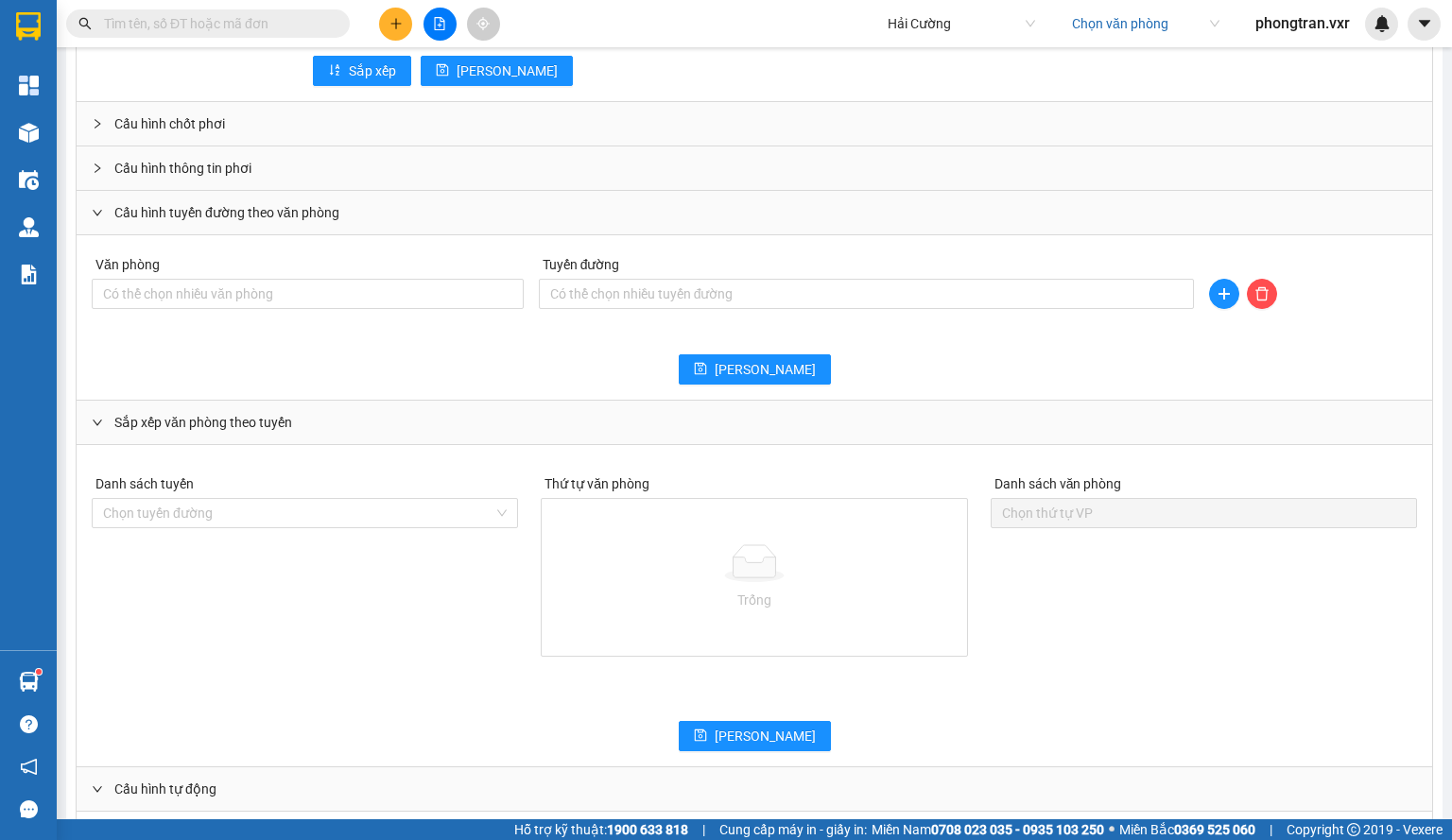
scroll to position [1150, 0]
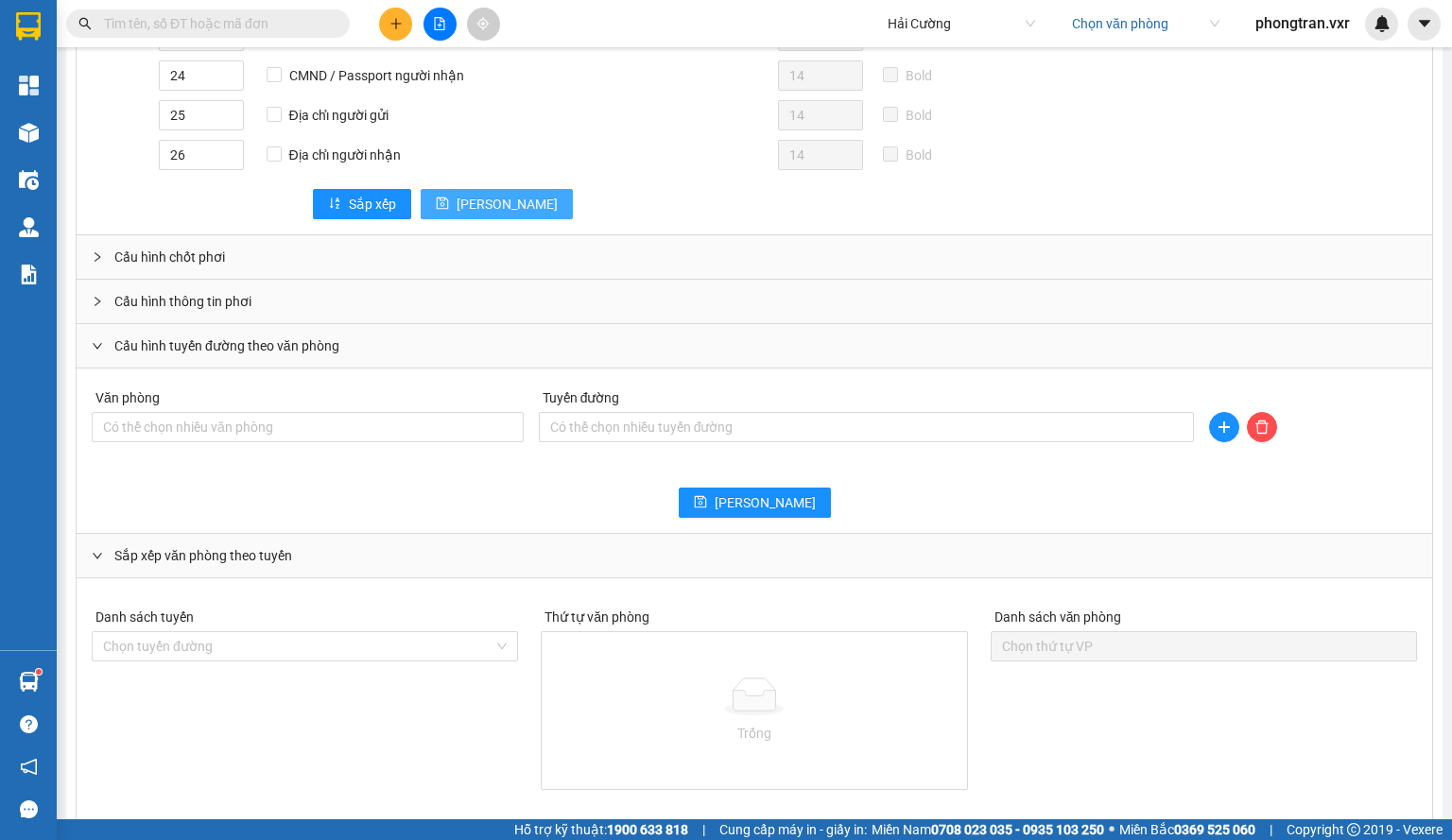
type input "CƯỚC RỒI"
click at [477, 194] on button "[PERSON_NAME]" at bounding box center [496, 204] width 152 height 30
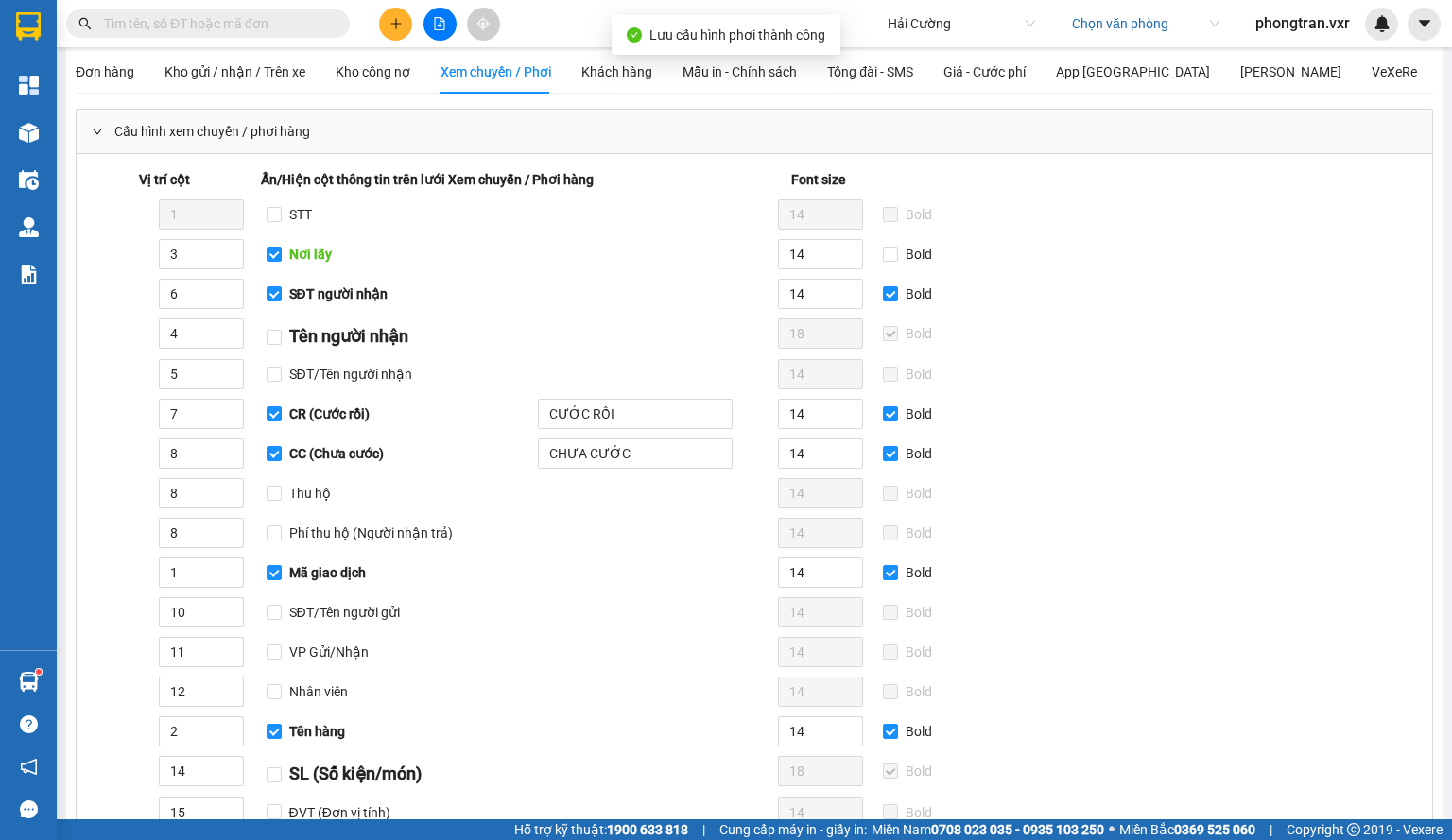
scroll to position [0, 0]
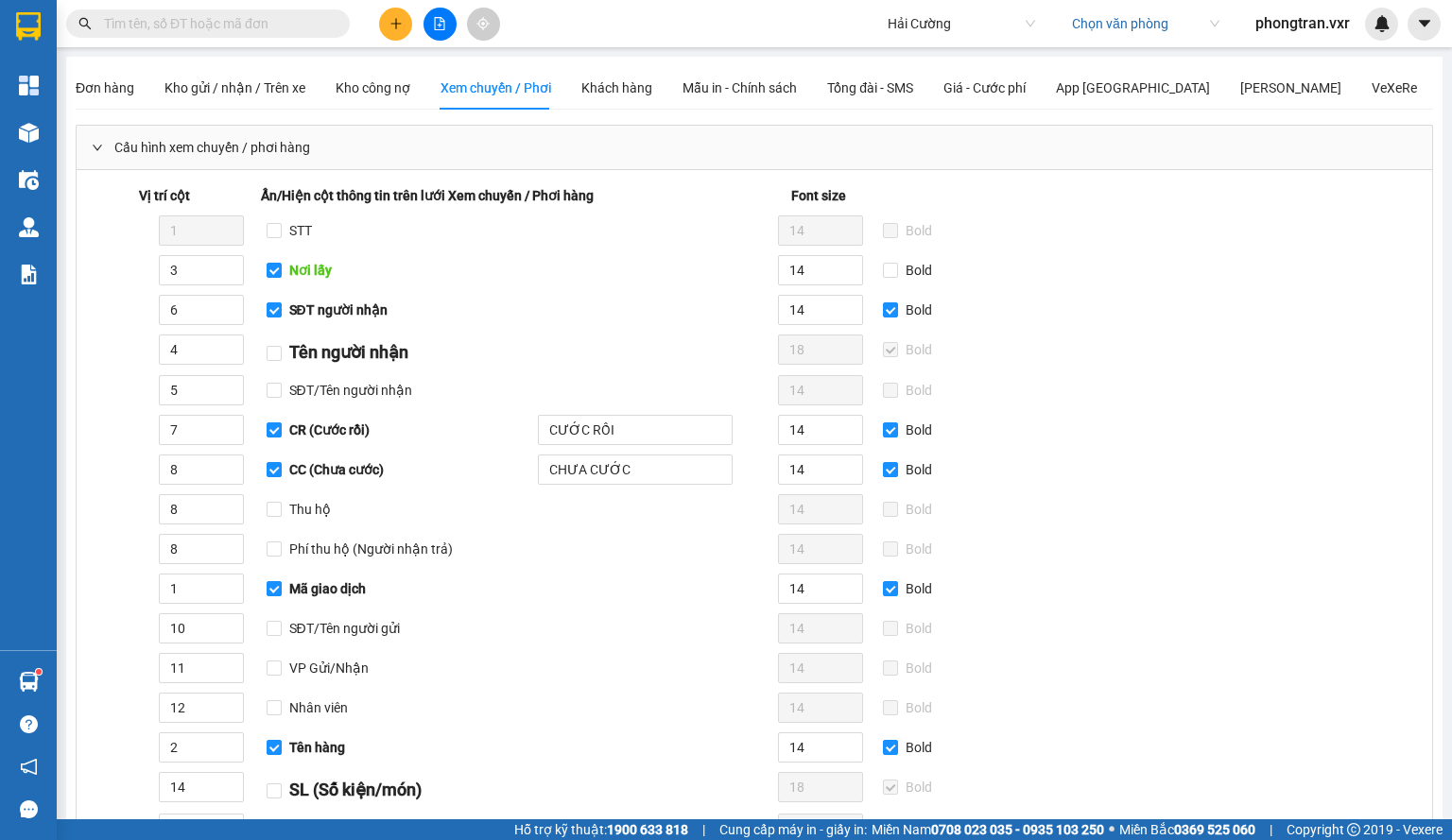
click at [1348, 427] on div "Vị trí cột Ẩn/Hiện cột thông tin trên lưới Xem chuyến / Phơi hàng Font size 1 S…" at bounding box center [754, 757] width 1340 height 1144
